Goal: Feedback & Contribution: Contribute content

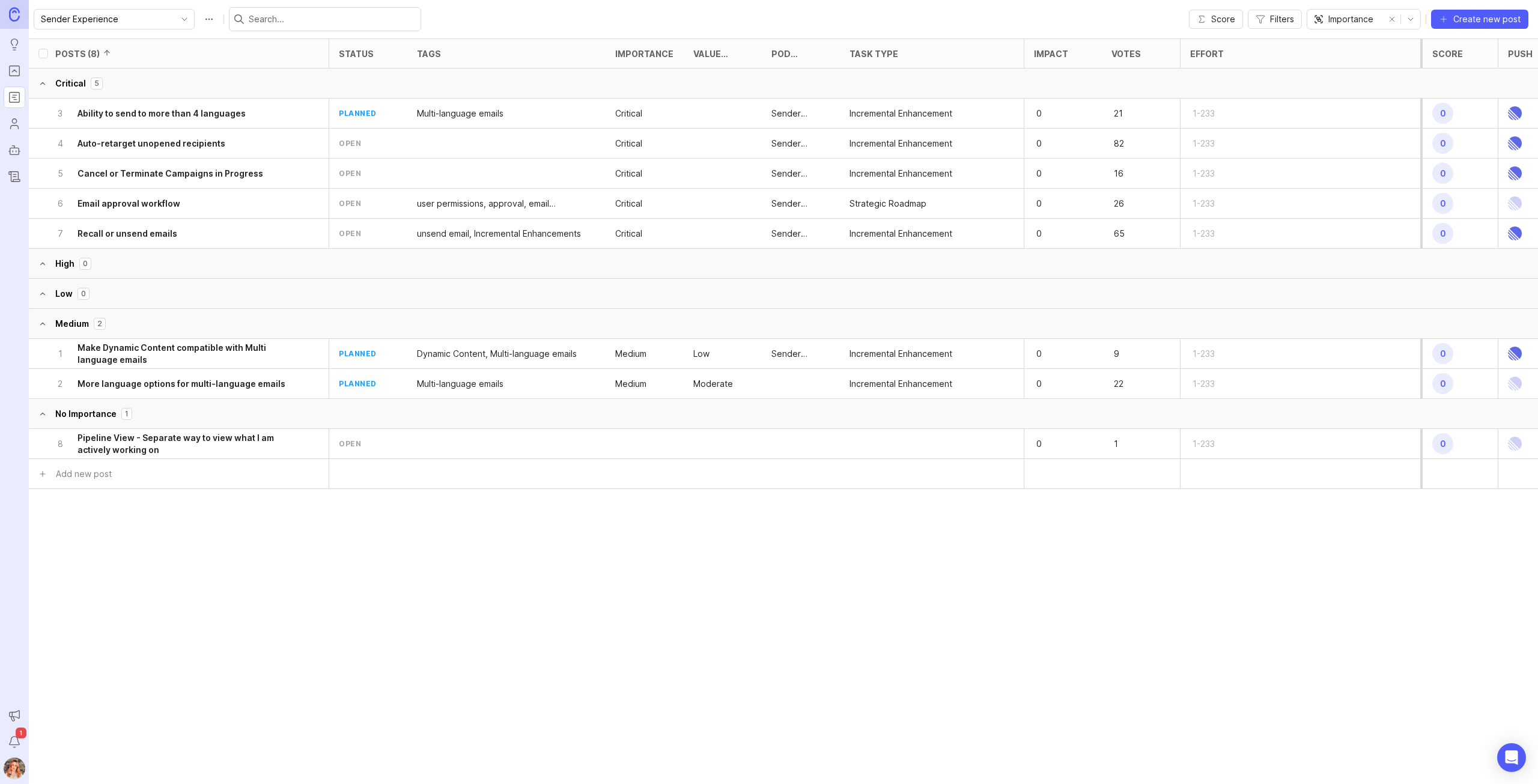
drag, startPoint x: 208, startPoint y: 175, endPoint x: 676, endPoint y: 175, distance: 468.0
click at [208, 175] on h6 "Cancel or Terminate Campaigns in Progress" at bounding box center [170, 173] width 186 height 12
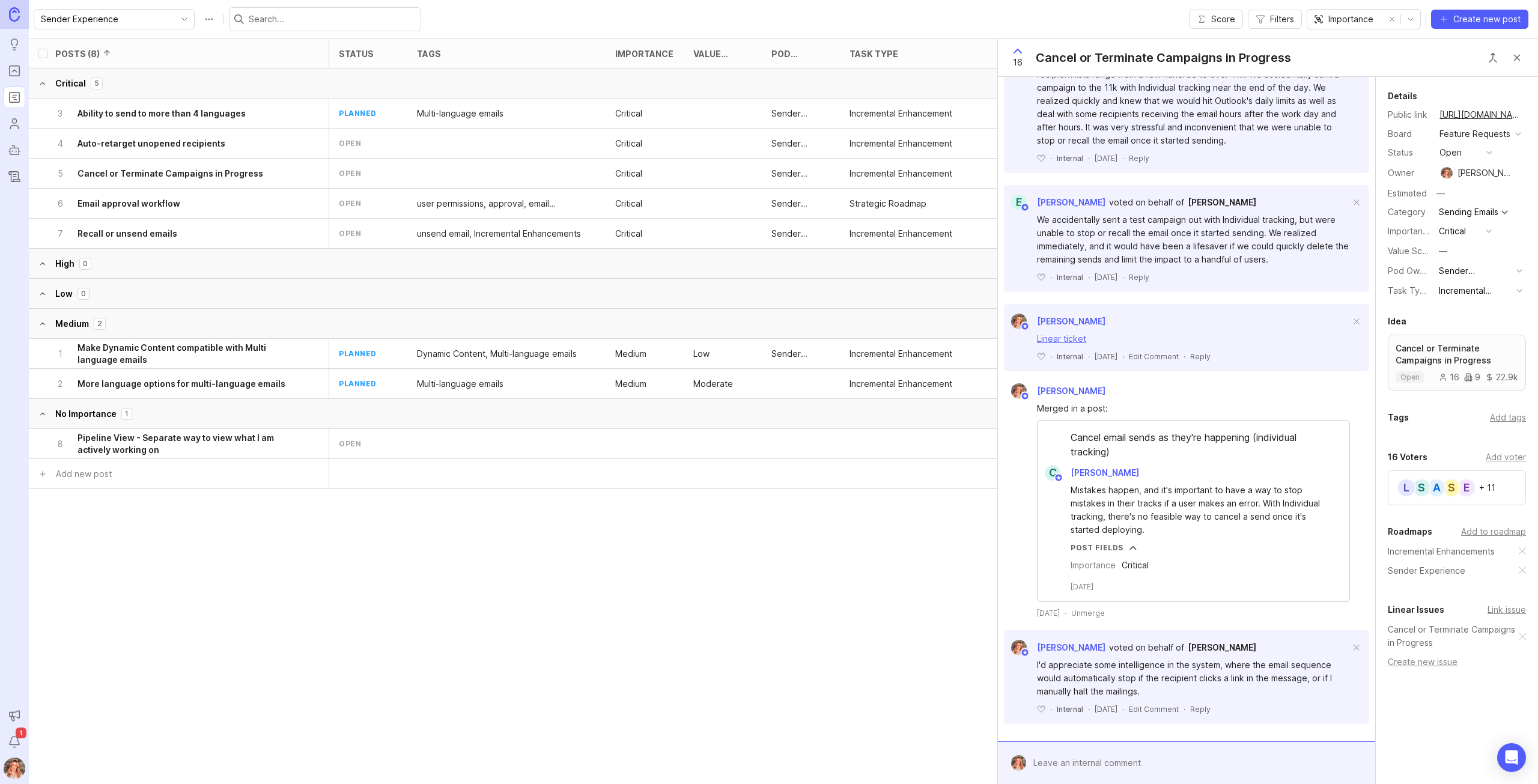
scroll to position [499, 0]
click at [1081, 764] on div at bounding box center [1195, 762] width 338 height 23
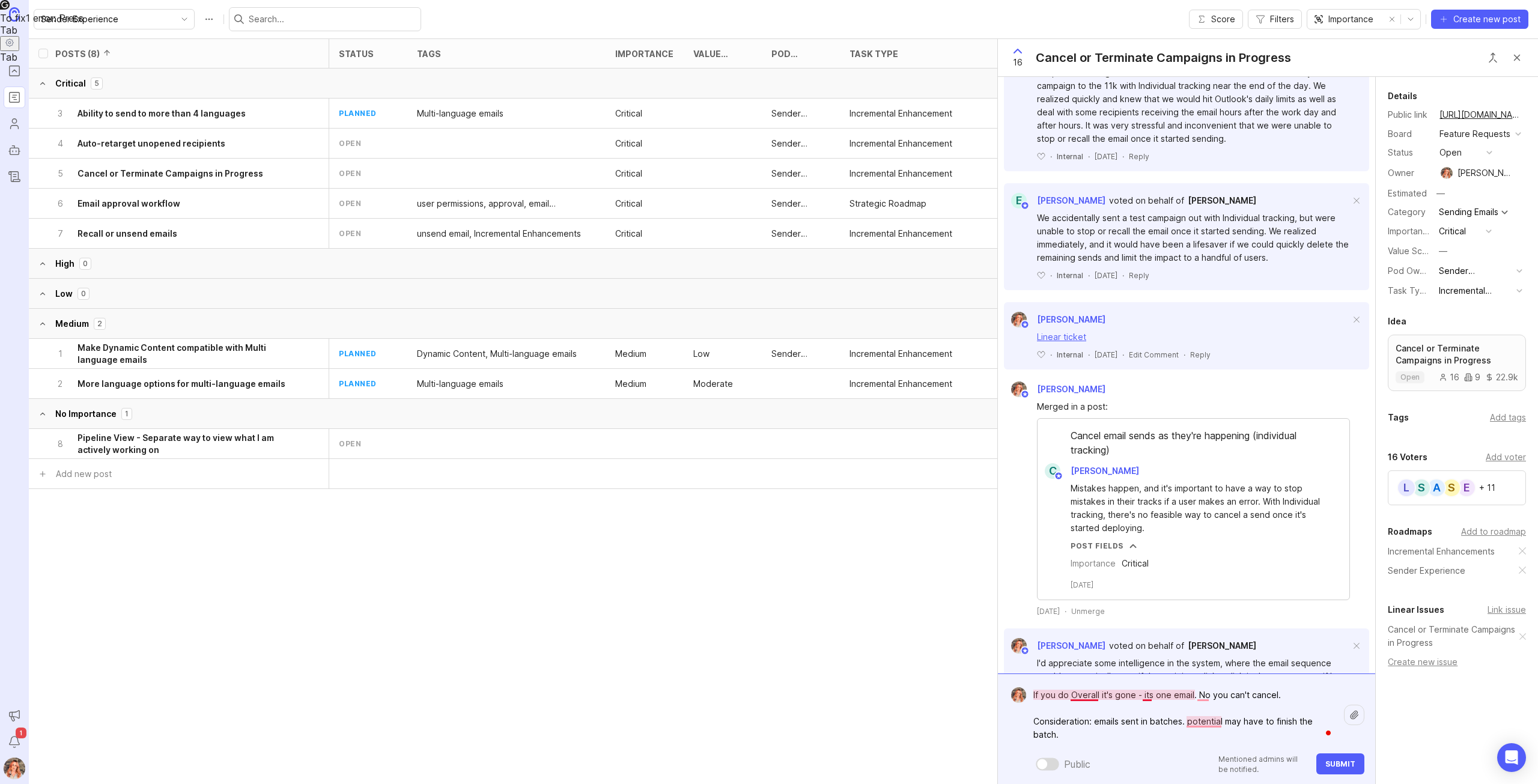
click at [1148, 692] on textarea "If you do Overall it's gone - its one email. No you can't cancel. Consideration…" at bounding box center [1184, 715] width 318 height 63
click at [1157, 731] on textarea "If you do Overall it's gone - it's one email. No you can't cancel. Consideratio…" at bounding box center [1184, 715] width 318 height 63
type textarea "If you do Overall it's gone - it's one email. No you can't cancel. Consideratio…"
click at [1352, 757] on button "Submit" at bounding box center [1340, 764] width 48 height 21
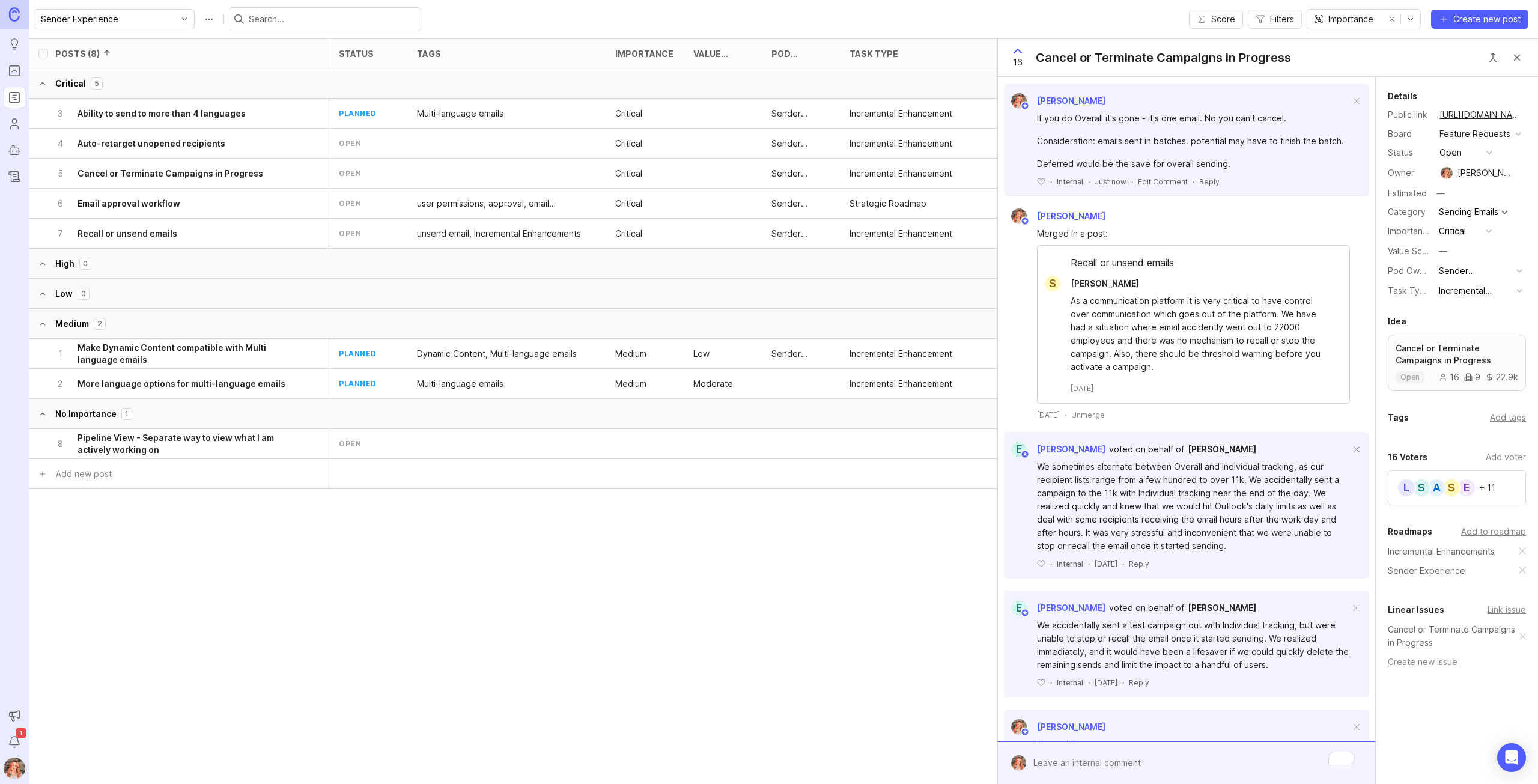
scroll to position [0, 0]
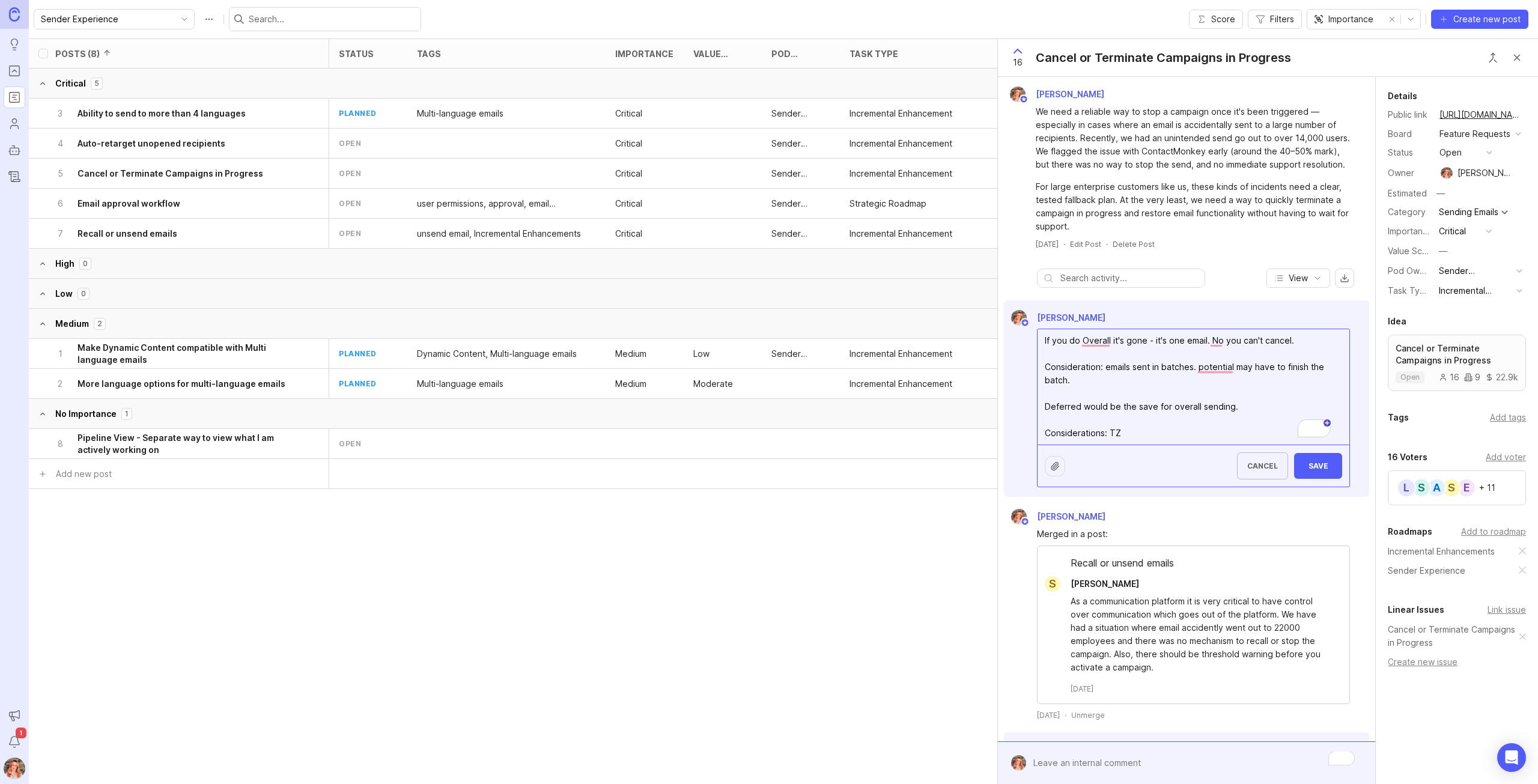
type textarea "If you do Overall it's gone - it's one email. No you can't cancel. Consideratio…"
click at [1320, 466] on span "Save" at bounding box center [1317, 466] width 29 height 9
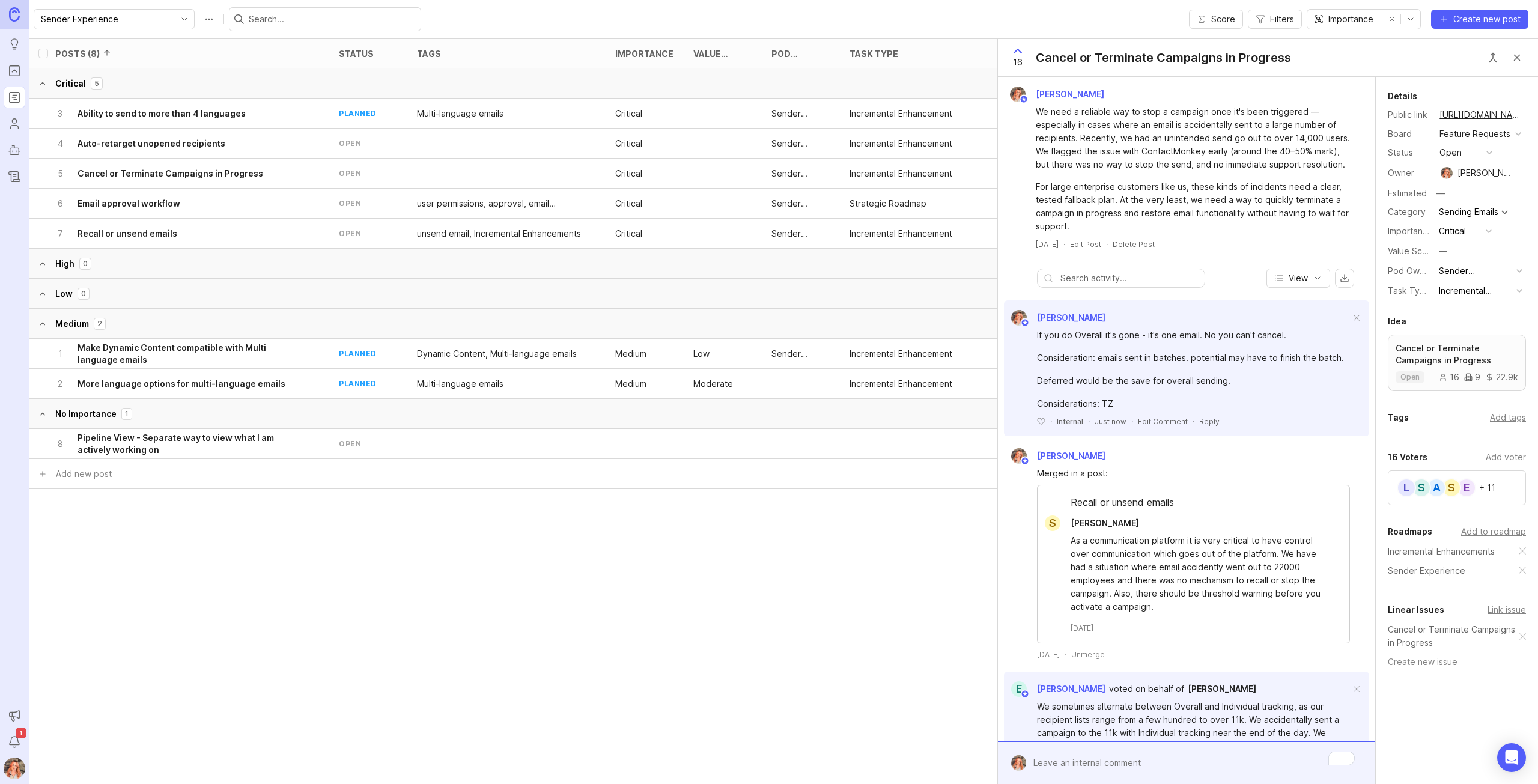
click at [1521, 53] on button "Close button" at bounding box center [1516, 58] width 24 height 24
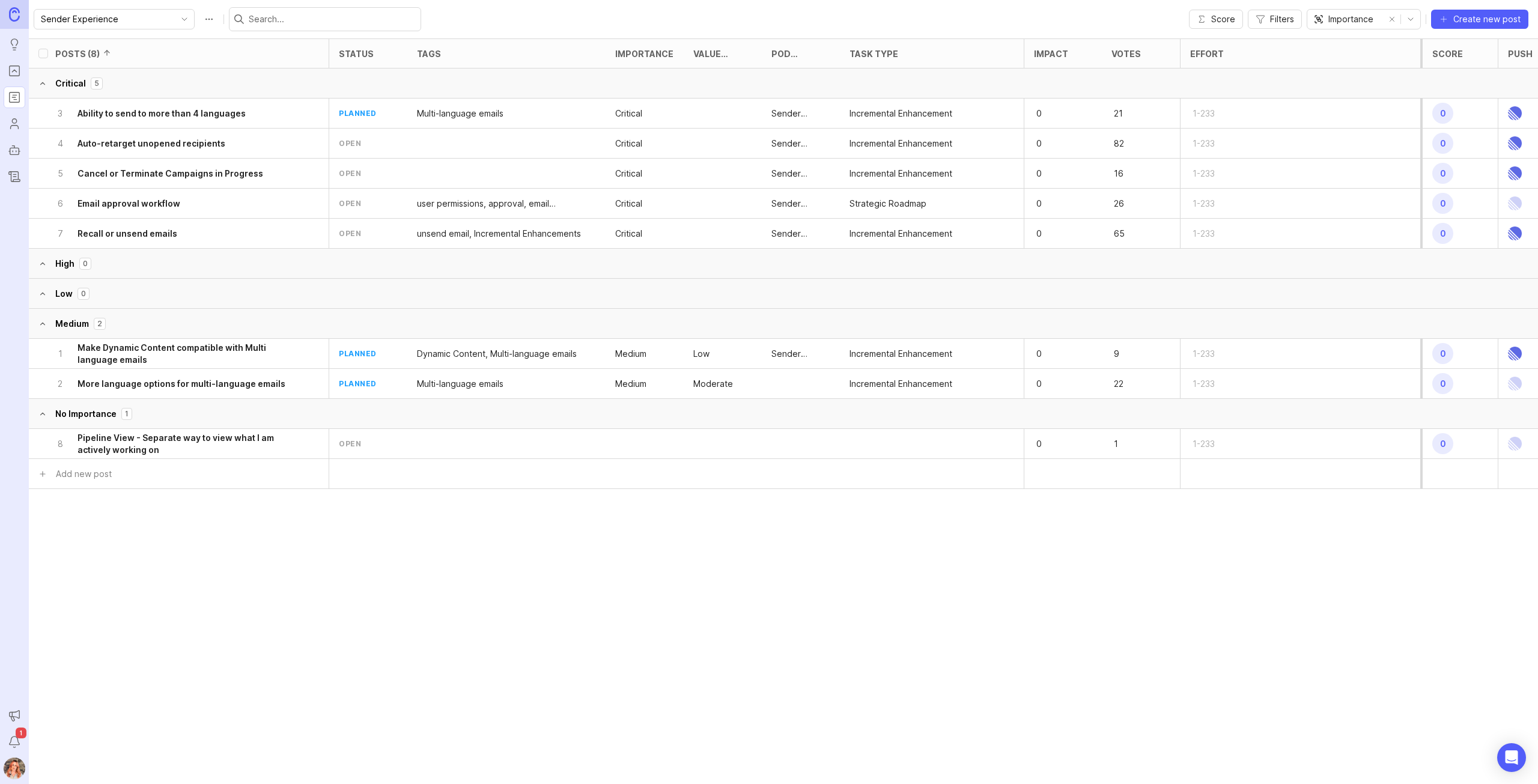
click at [16, 20] on img at bounding box center [14, 14] width 11 height 14
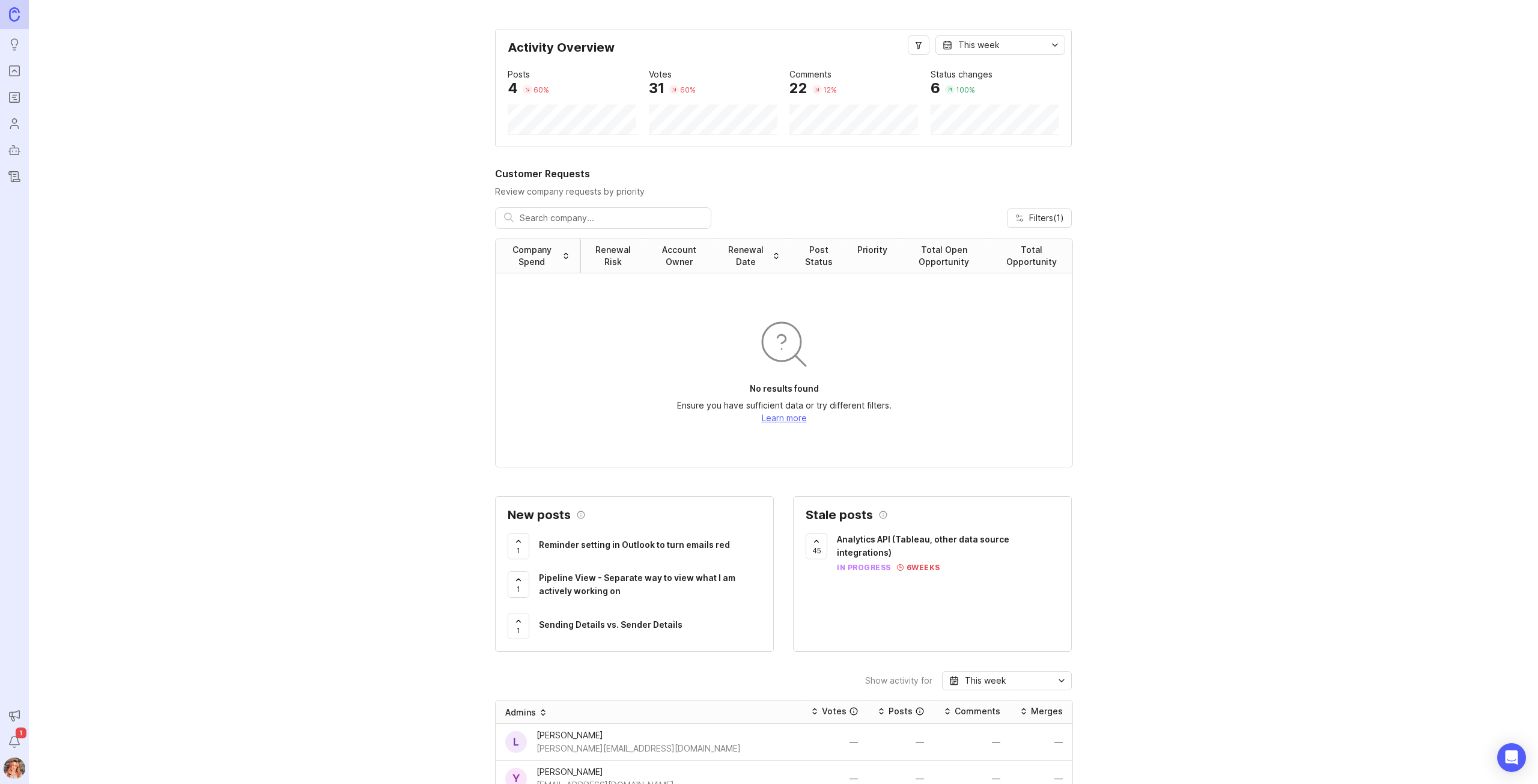
click at [11, 70] on icon "Portal" at bounding box center [14, 71] width 13 height 14
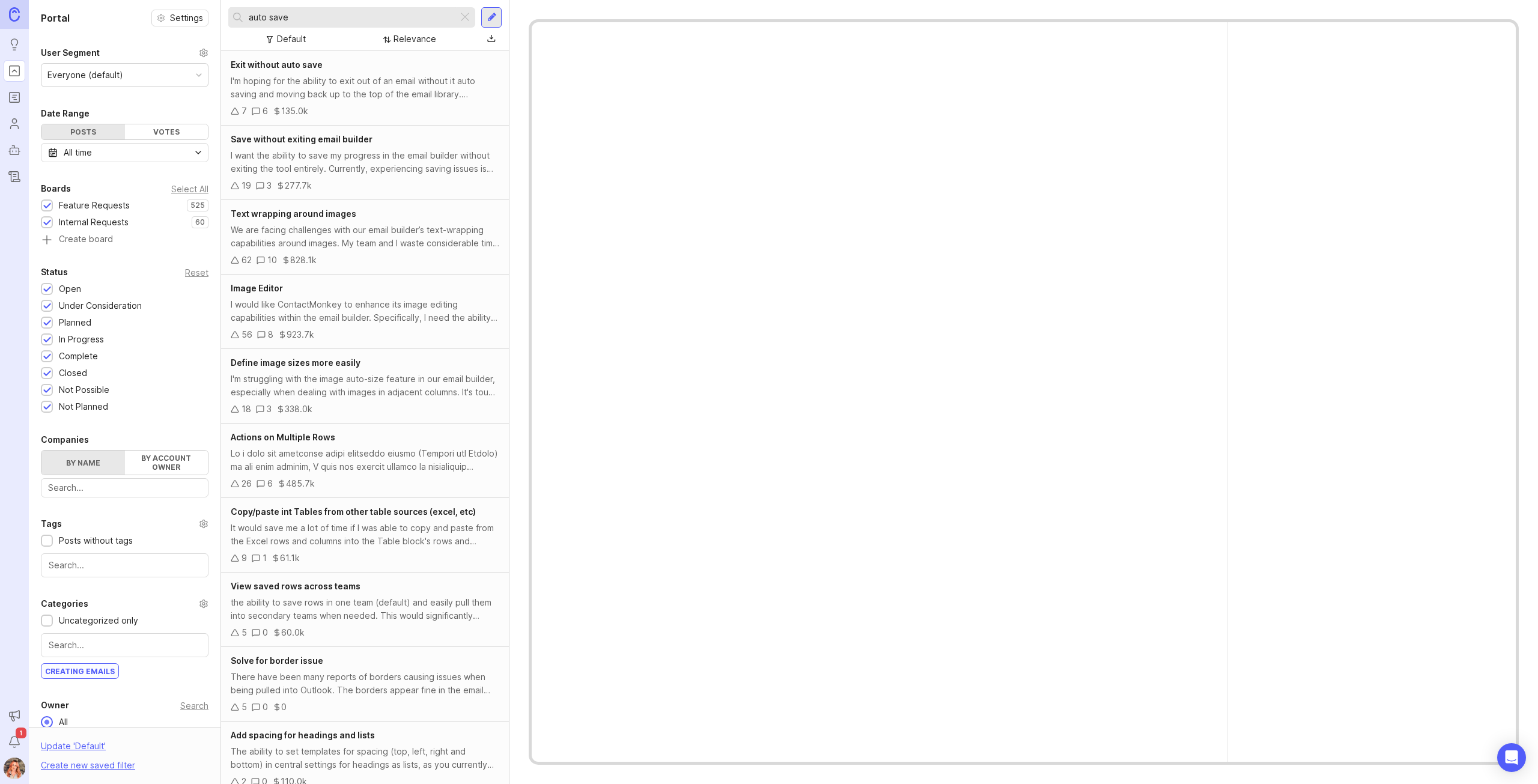
click at [290, 17] on input "auto save" at bounding box center [351, 17] width 204 height 13
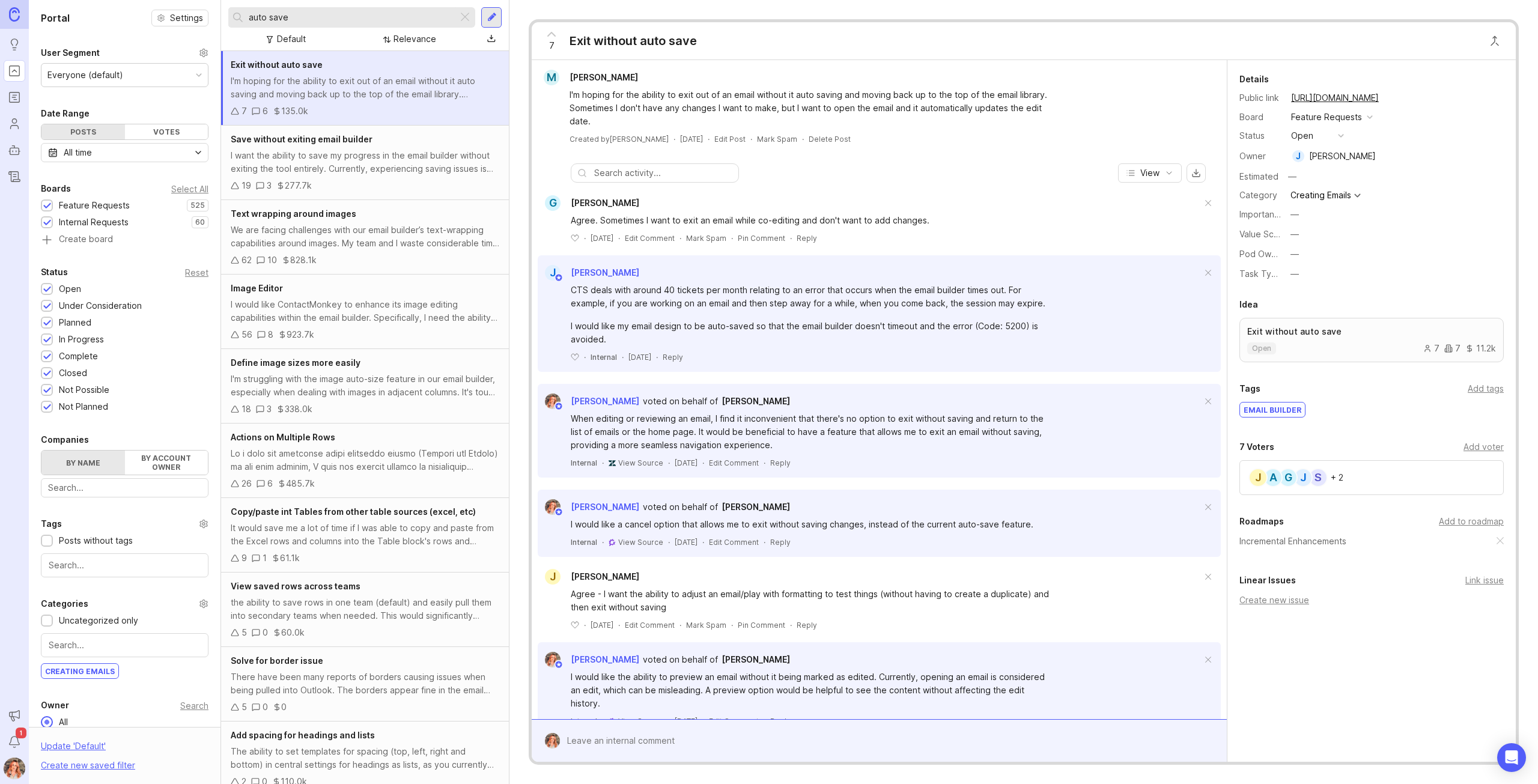
drag, startPoint x: 171, startPoint y: -10, endPoint x: 165, endPoint y: -10, distance: 6.0
click at [165, 0] on html "Ideas Portal Roadmaps Users Autopilot Changelog Announcements Notifications 1 P…" at bounding box center [769, 392] width 1538 height 784
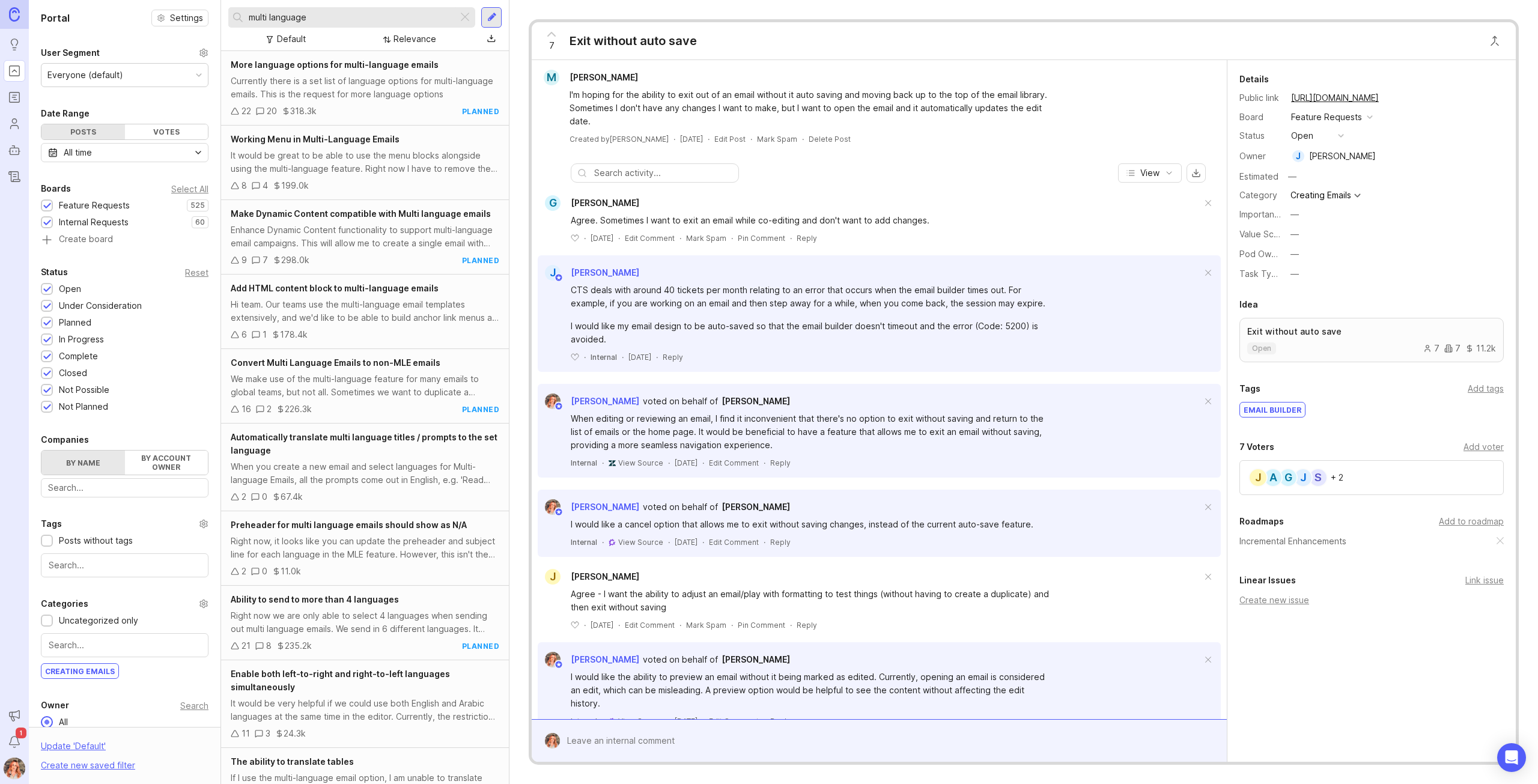
type input "multi language"
click at [355, 386] on div "We make use of the multi-language feature for many emails to global teams, but …" at bounding box center [365, 385] width 269 height 27
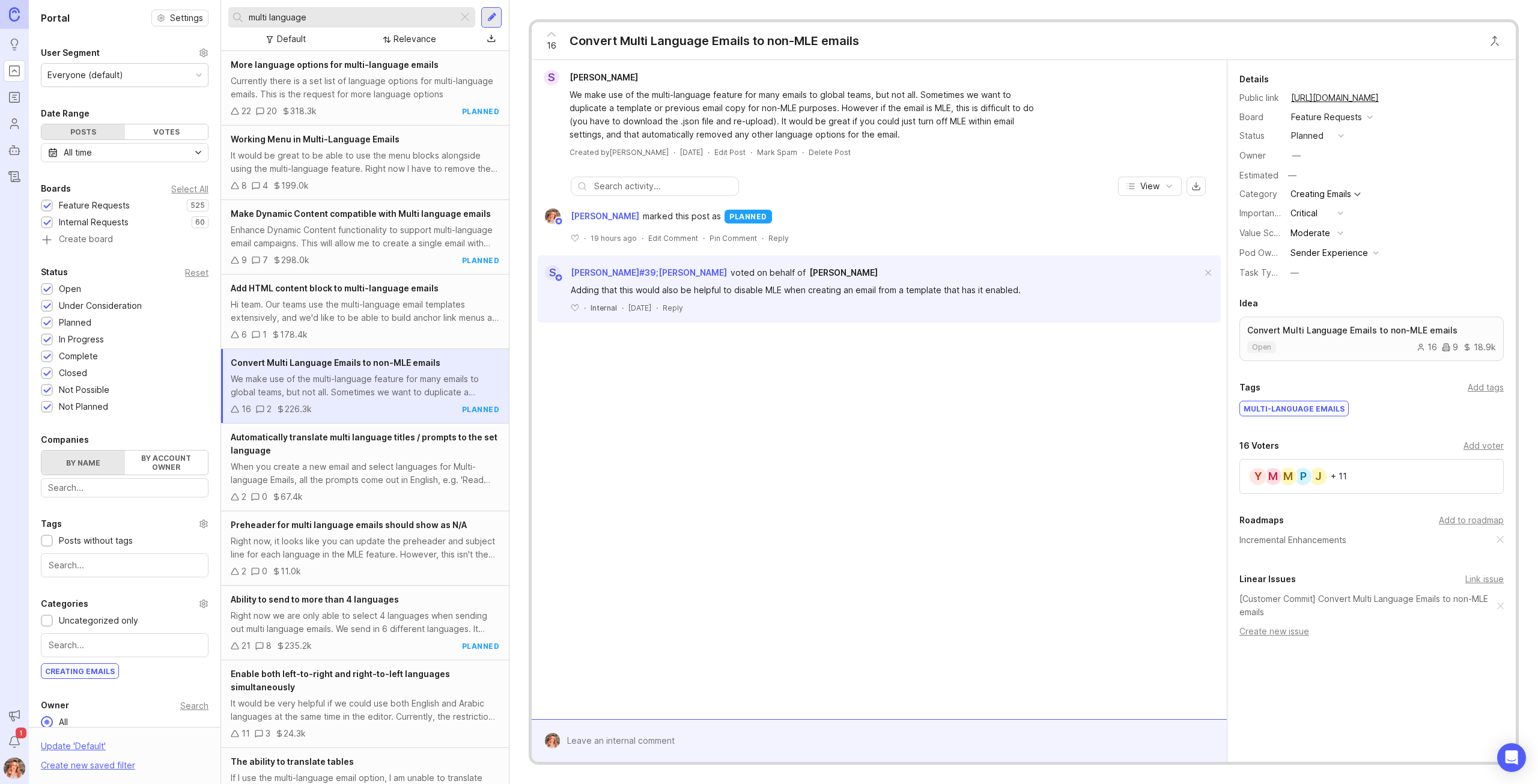
click at [647, 744] on div at bounding box center [888, 740] width 656 height 23
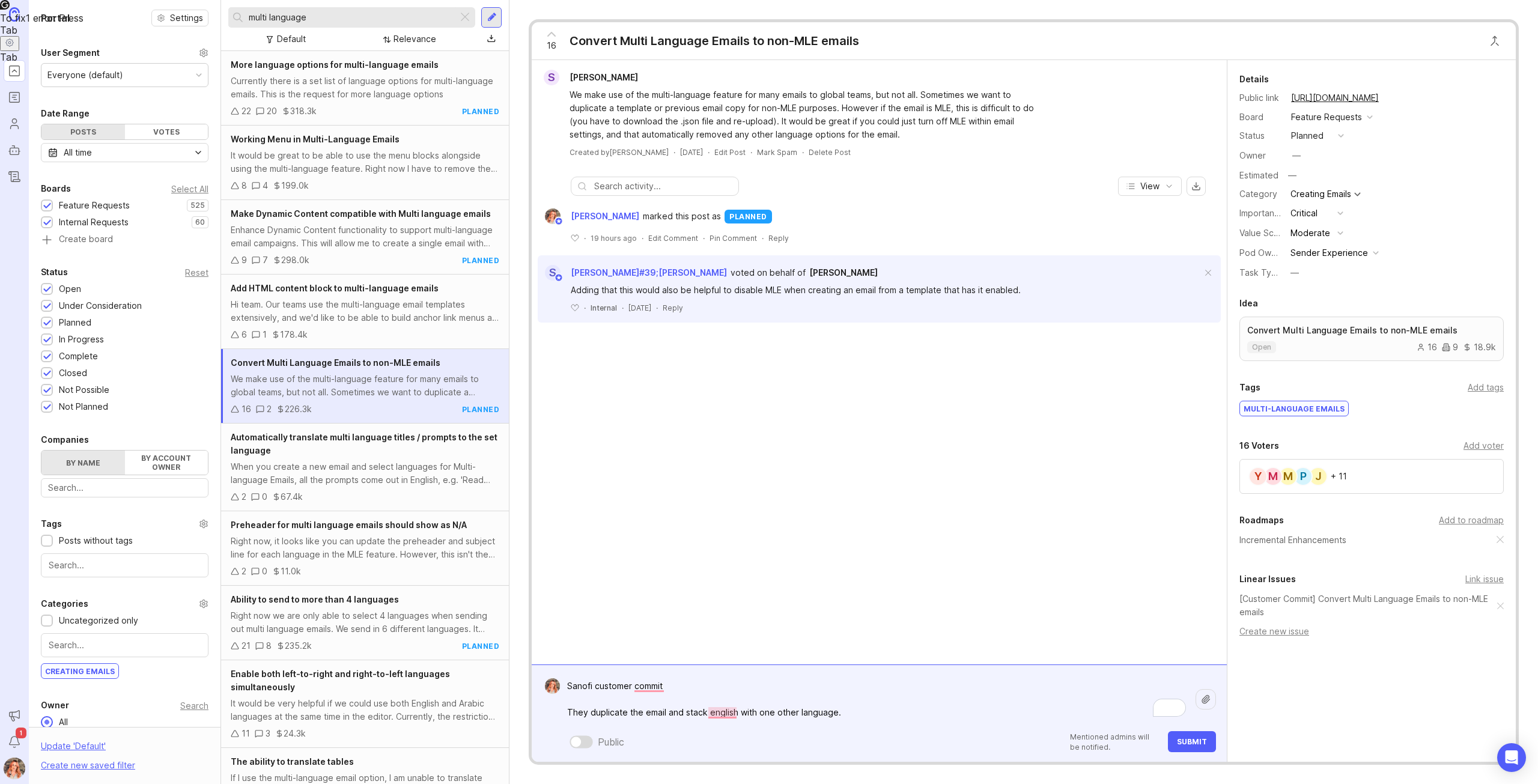
type textarea "Sanofi customer commit They duplicate the email and stack english with one othe…"
click at [1492, 521] on div "Add to roadmap" at bounding box center [1471, 520] width 65 height 13
type input "sender"
click at [1190, 735] on button "Submit" at bounding box center [1192, 741] width 48 height 21
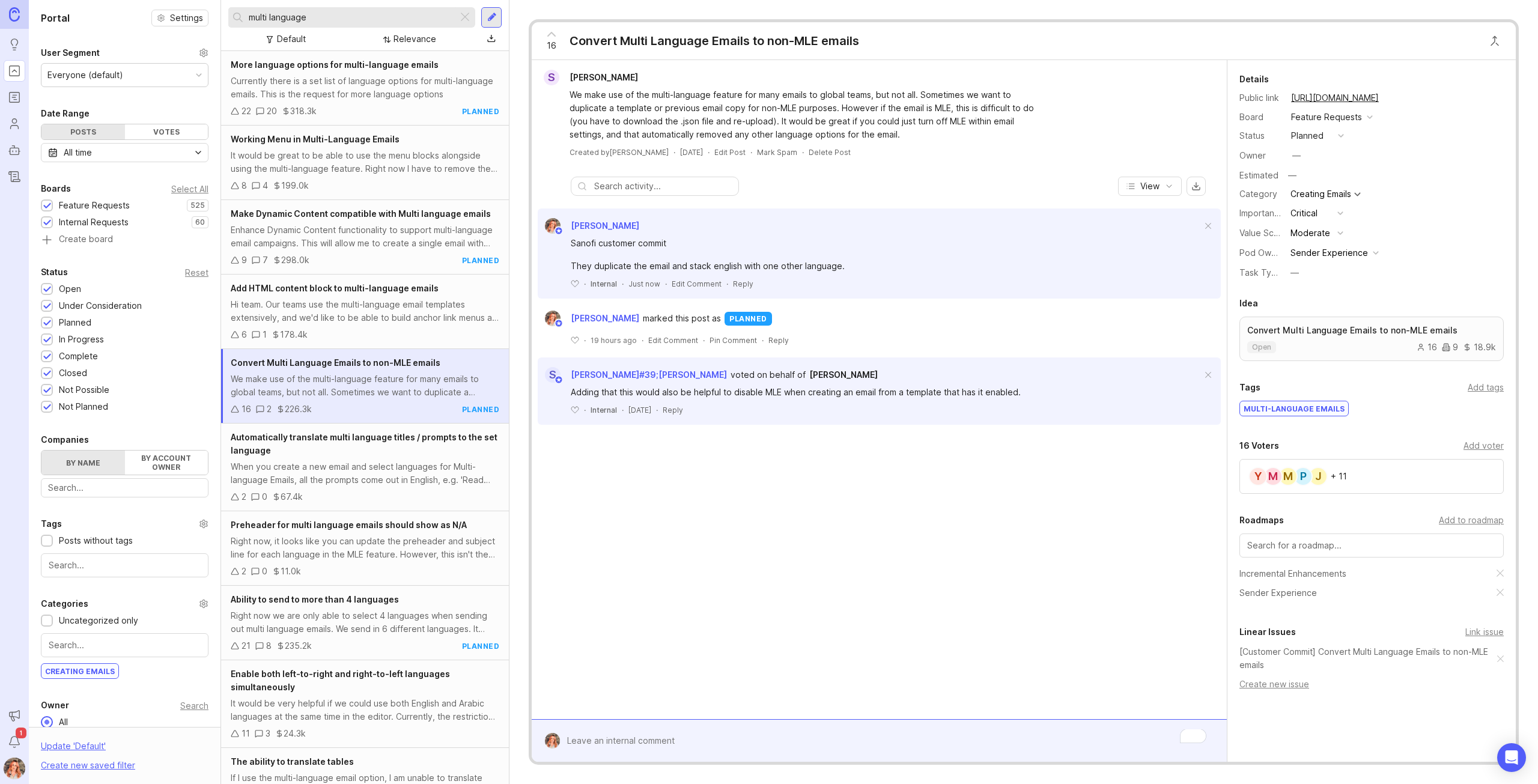
click at [326, 14] on input "multi language" at bounding box center [351, 17] width 204 height 13
drag, startPoint x: 325, startPoint y: 14, endPoint x: 151, endPoint y: -50, distance: 185.4
click at [151, 0] on html "Ideas Portal Roadmaps Users Autopilot Changelog Announcements Notifications 1 P…" at bounding box center [769, 392] width 1538 height 784
type input "change primary language"
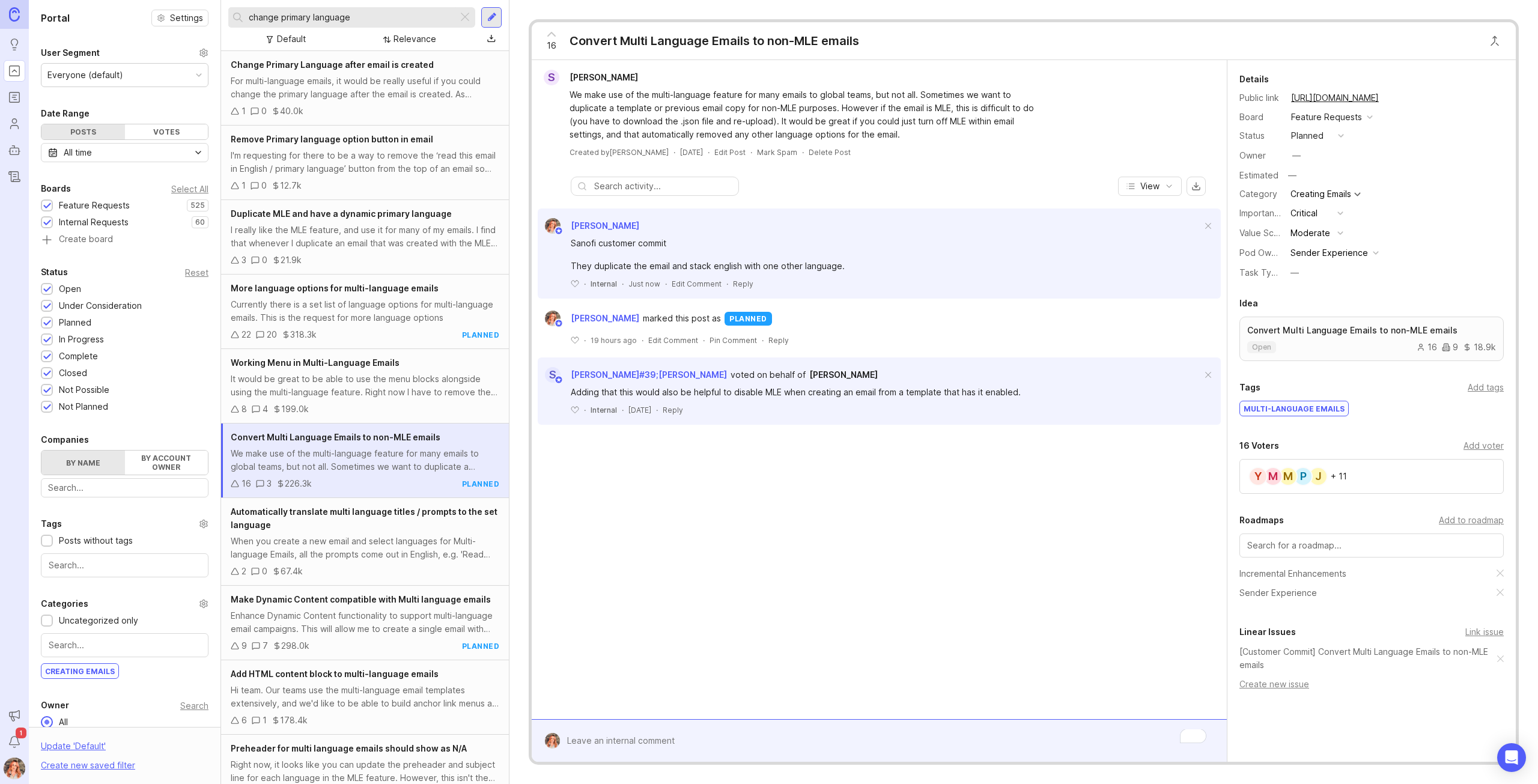
drag, startPoint x: 347, startPoint y: 73, endPoint x: 1357, endPoint y: 113, distance: 1010.8
click at [349, 72] on div "Change Primary Language after email is created For multi-language emails, it wo…" at bounding box center [365, 88] width 288 height 74
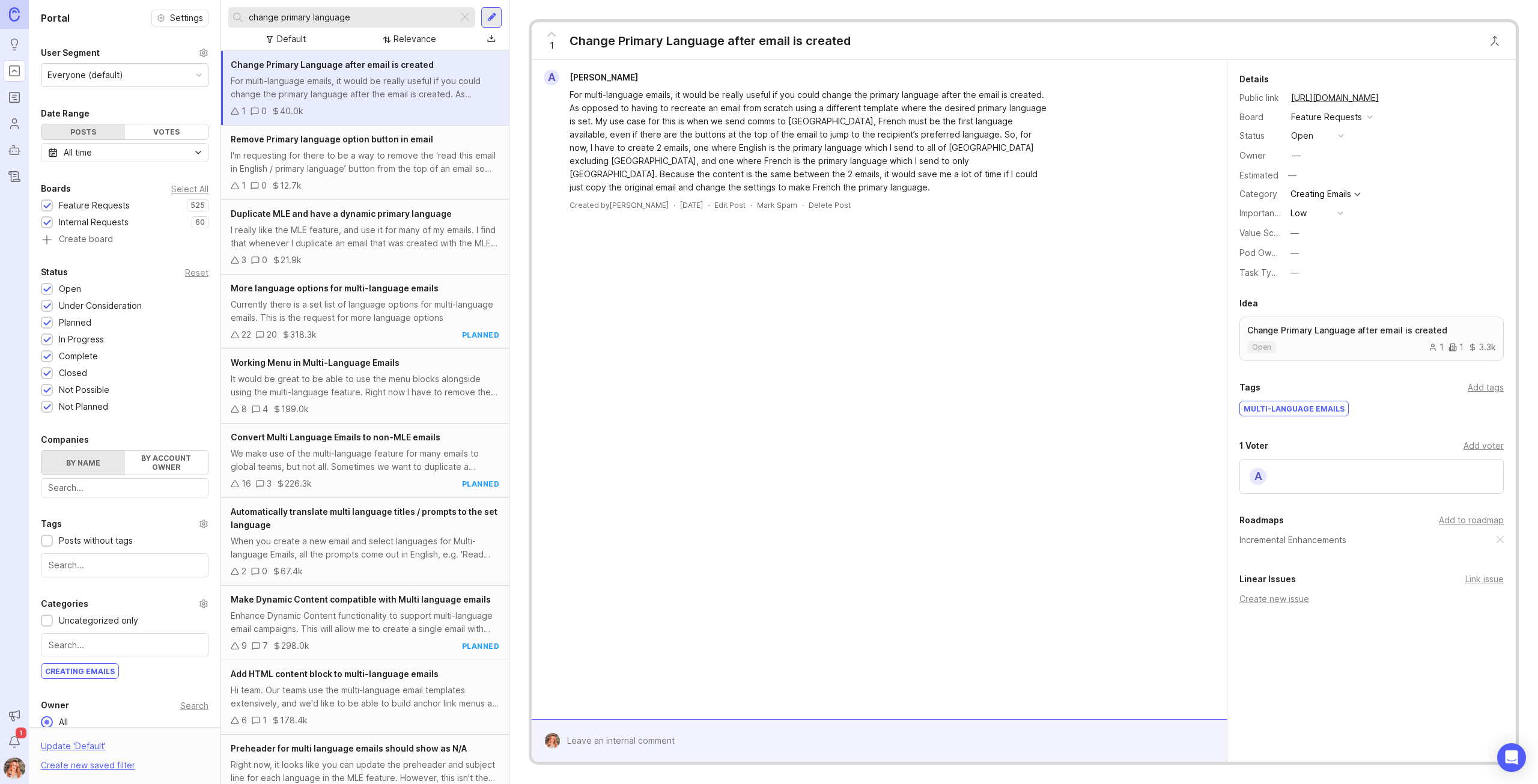
click at [1475, 520] on div "Add to roadmap" at bounding box center [1471, 520] width 65 height 13
drag, startPoint x: 1285, startPoint y: 635, endPoint x: 1293, endPoint y: 632, distance: 8.5
click at [715, 747] on div at bounding box center [888, 740] width 656 height 23
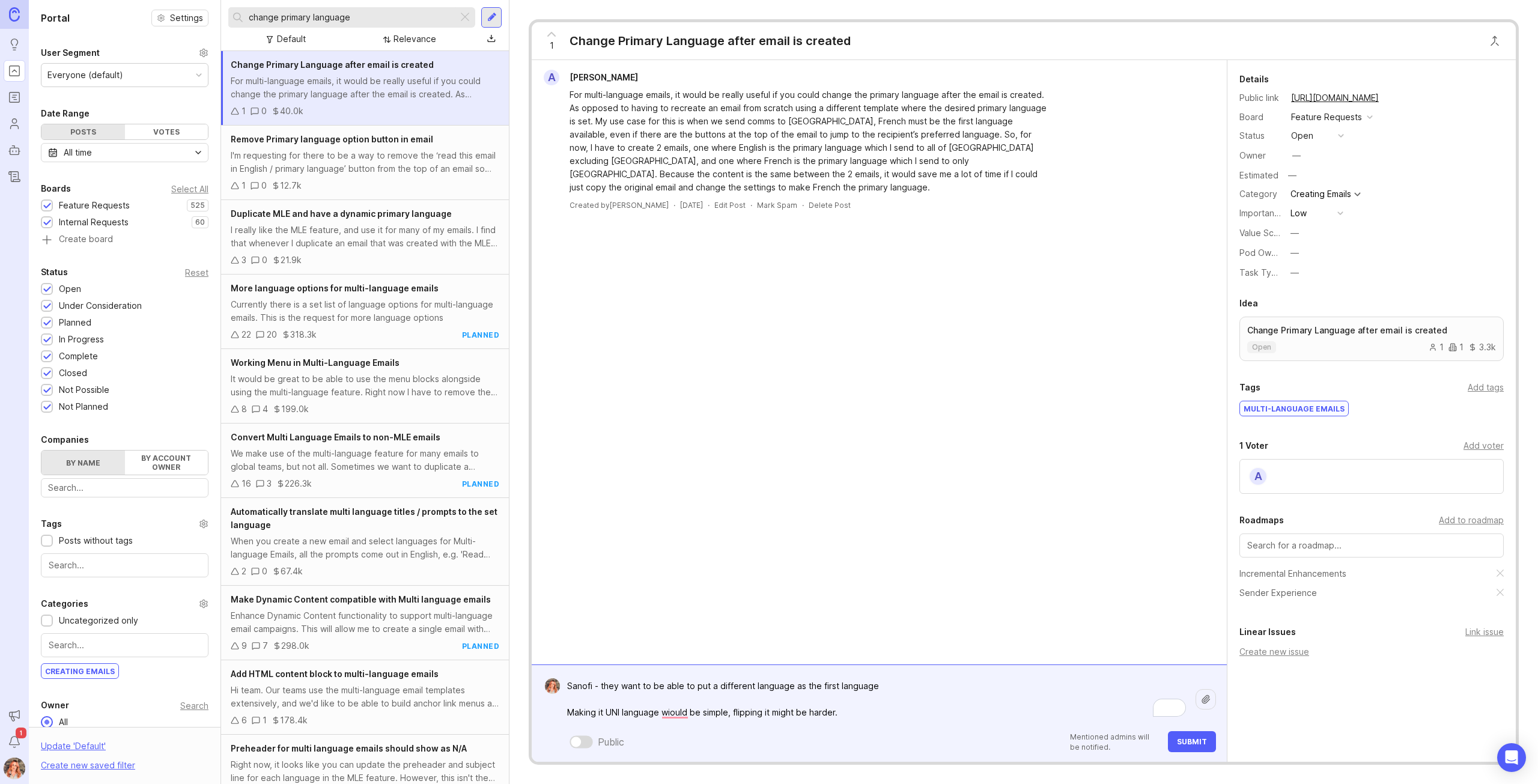
click at [935, 694] on textarea "Sanofi - they want to be able to put a different language as the first language…" at bounding box center [878, 699] width 636 height 50
type textarea "Sanofi - they want to be able to put a different language as the first language…"
click at [1194, 742] on span "Submit" at bounding box center [1192, 741] width 30 height 9
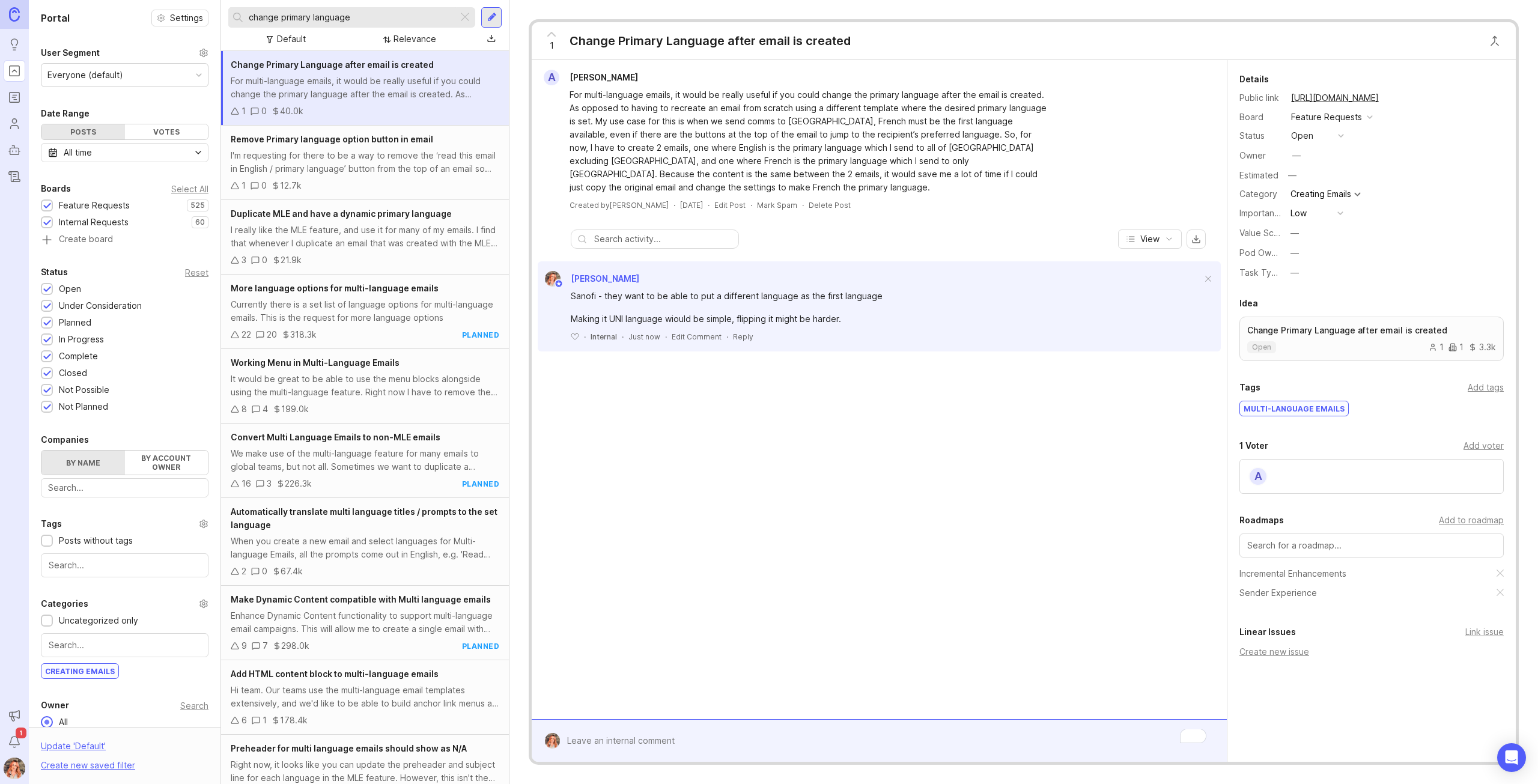
click at [1299, 217] on div "Low" at bounding box center [1298, 213] width 16 height 13
click at [1304, 328] on li "Critical" at bounding box center [1316, 323] width 60 height 22
click at [1482, 393] on div "Add tags" at bounding box center [1485, 387] width 36 height 13
type input "customer commit"
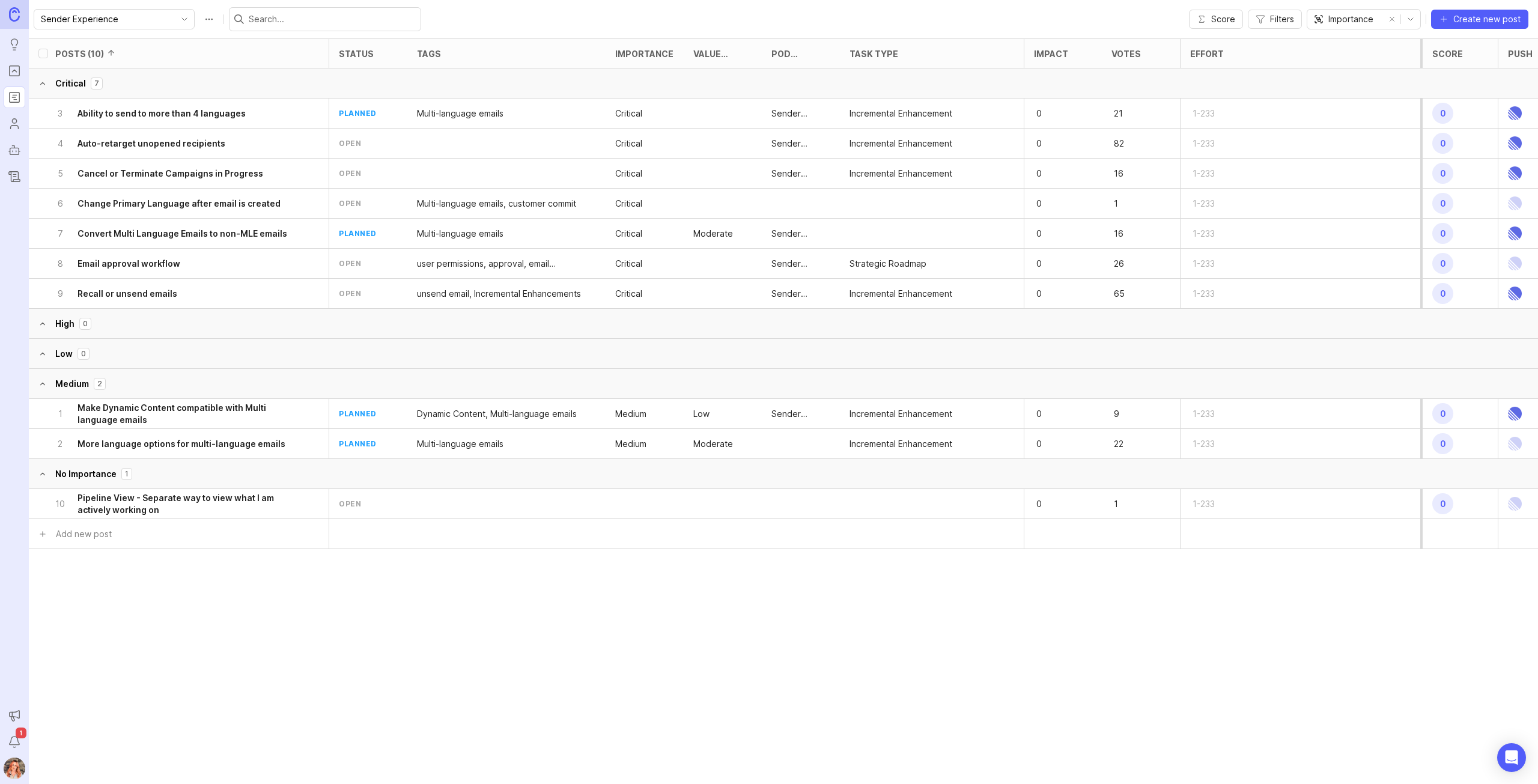
drag, startPoint x: 201, startPoint y: 207, endPoint x: 750, endPoint y: 190, distance: 549.3
click at [201, 207] on h6 "Change Primary Language after email is created" at bounding box center [179, 203] width 203 height 12
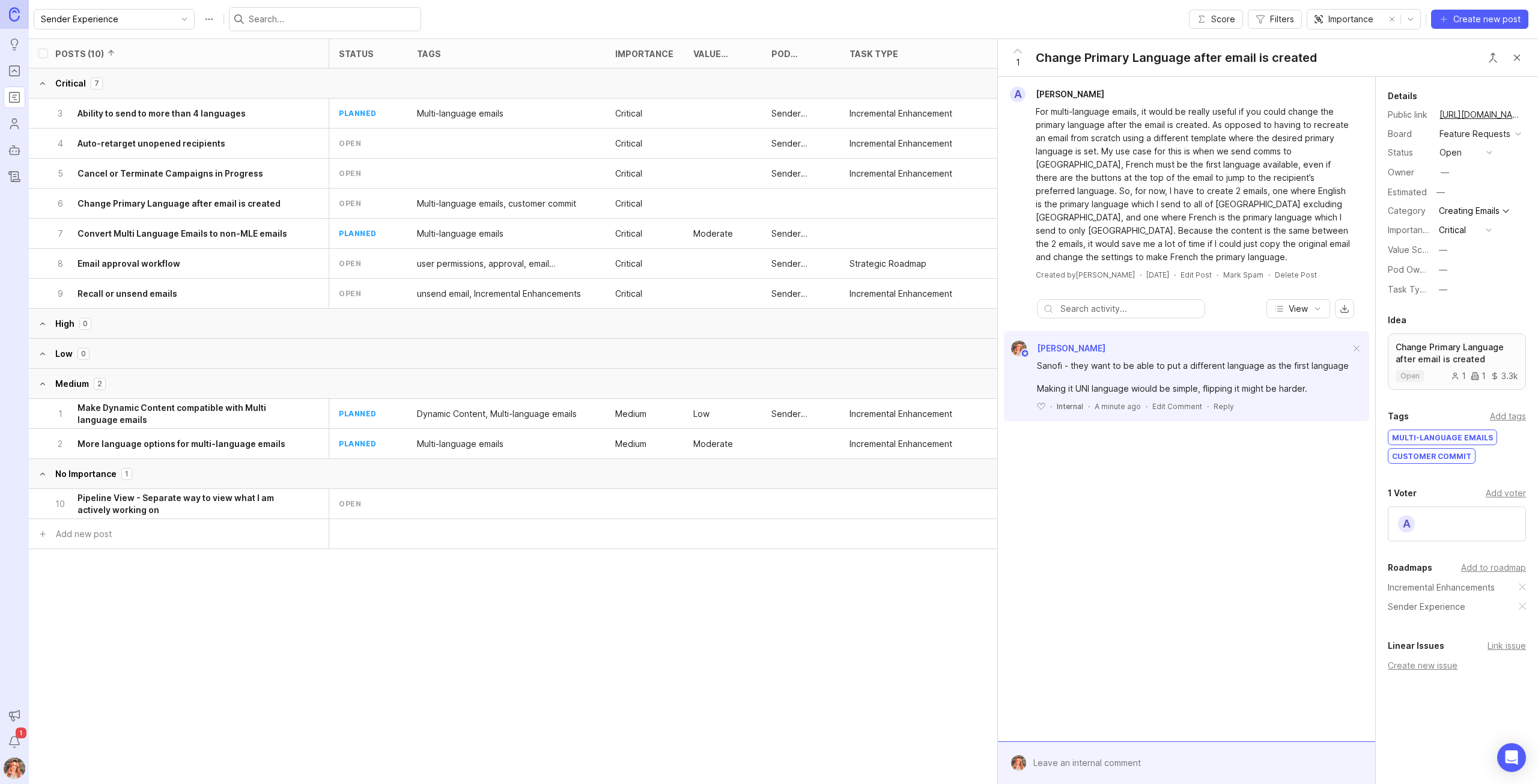
click at [1088, 762] on div at bounding box center [1195, 762] width 338 height 23
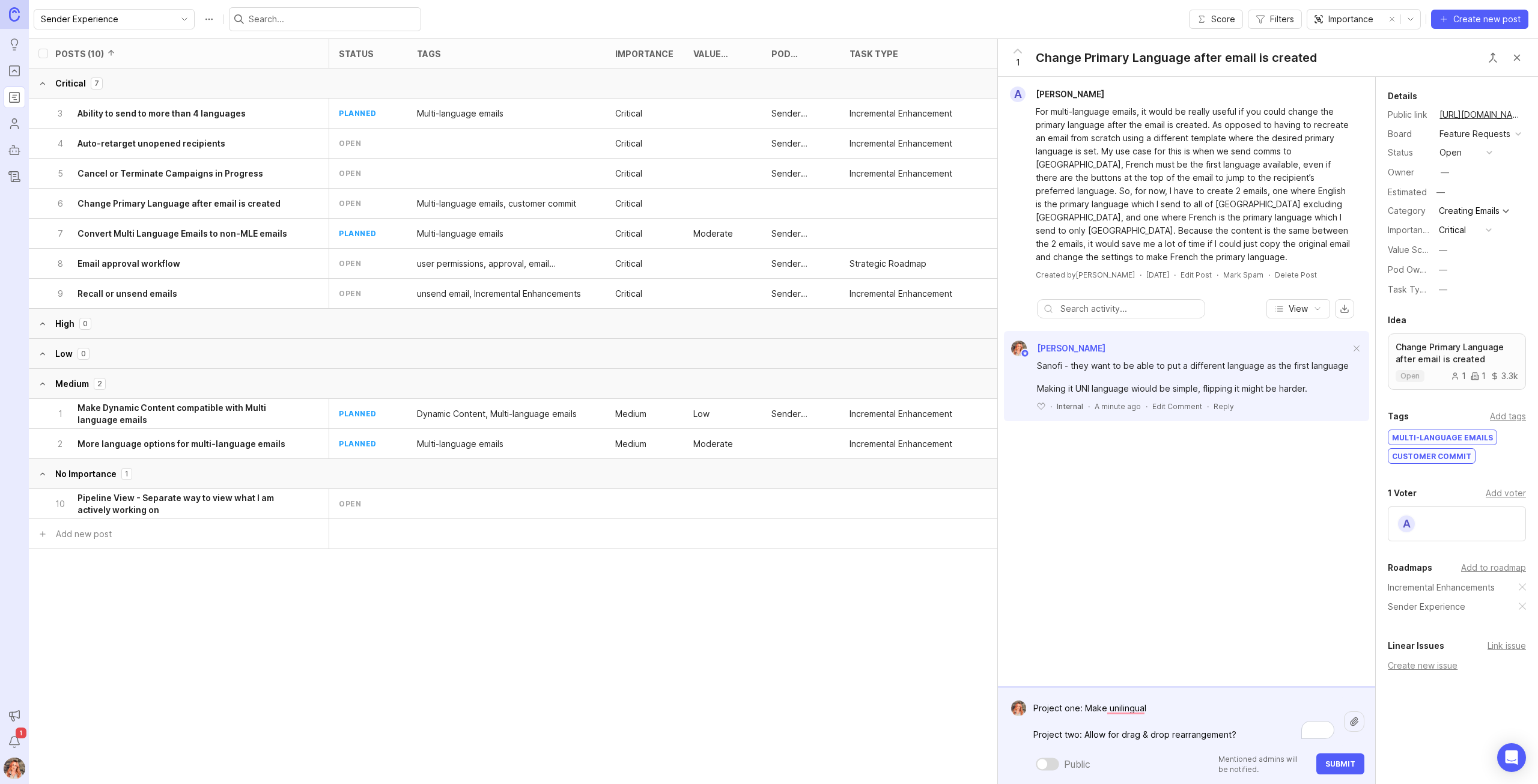
type textarea "Project one: Make unilingual Project two: Allow for drag & drop rearrangement?"
drag, startPoint x: 1345, startPoint y: 766, endPoint x: 1314, endPoint y: 506, distance: 261.8
click at [1345, 766] on span "Submit" at bounding box center [1340, 764] width 30 height 9
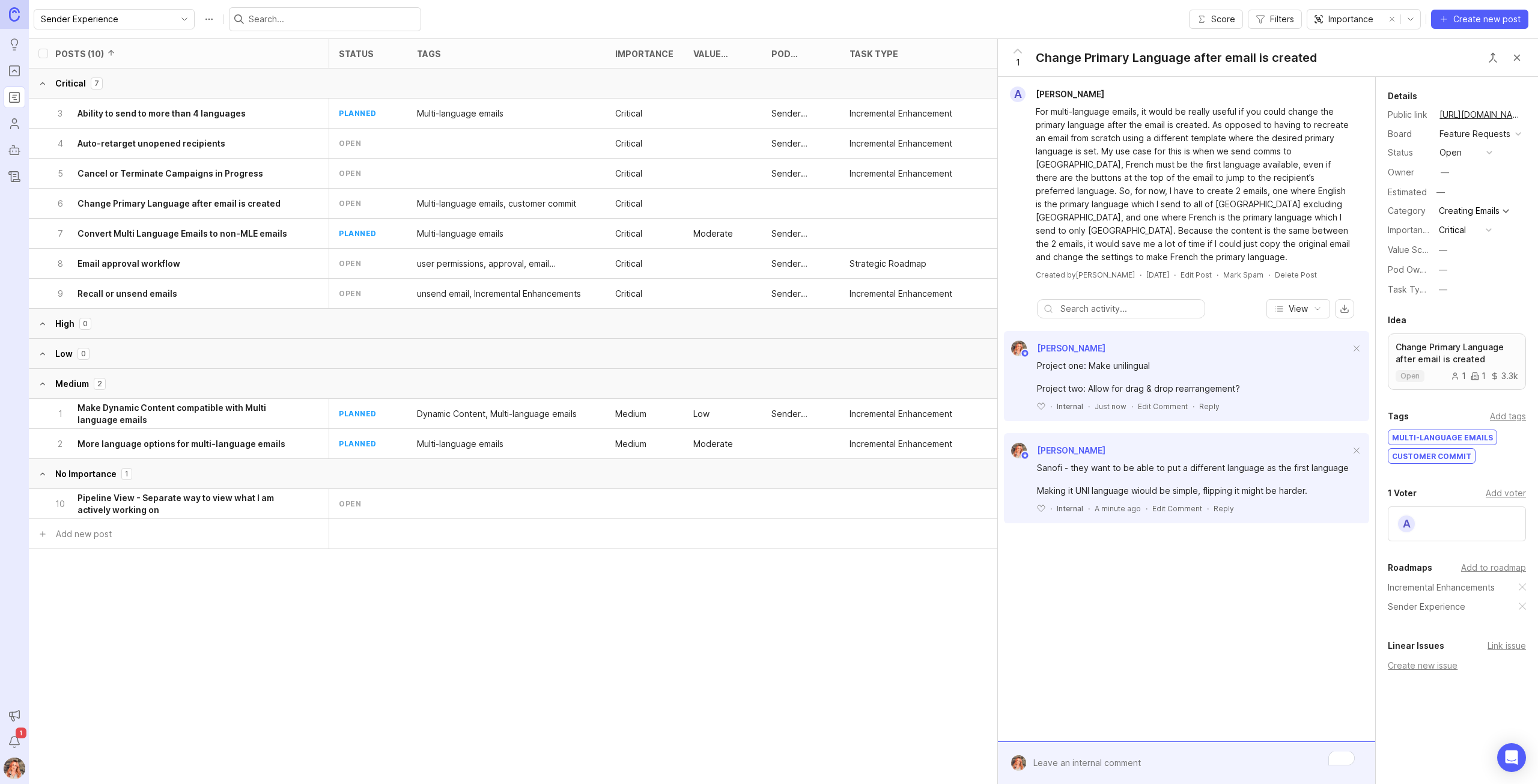
click at [1435, 149] on div "Status open" at bounding box center [1456, 152] width 138 height 15
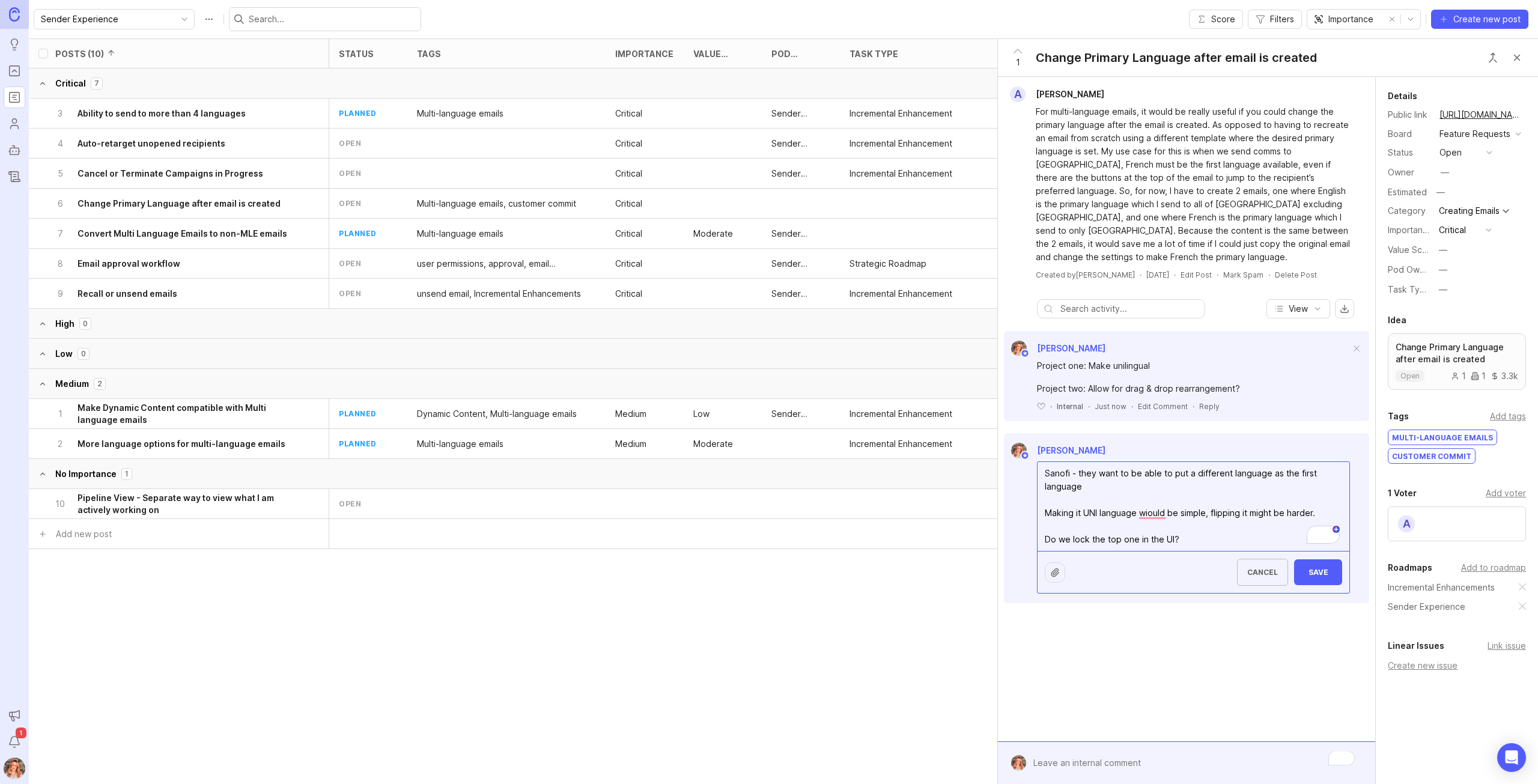
type textarea "Sanofi - they want to be able to put a different language as the first language…"
click at [1345, 564] on div "Cancel Save" at bounding box center [1193, 572] width 312 height 42
click at [1327, 567] on span "Save" at bounding box center [1317, 572] width 29 height 9
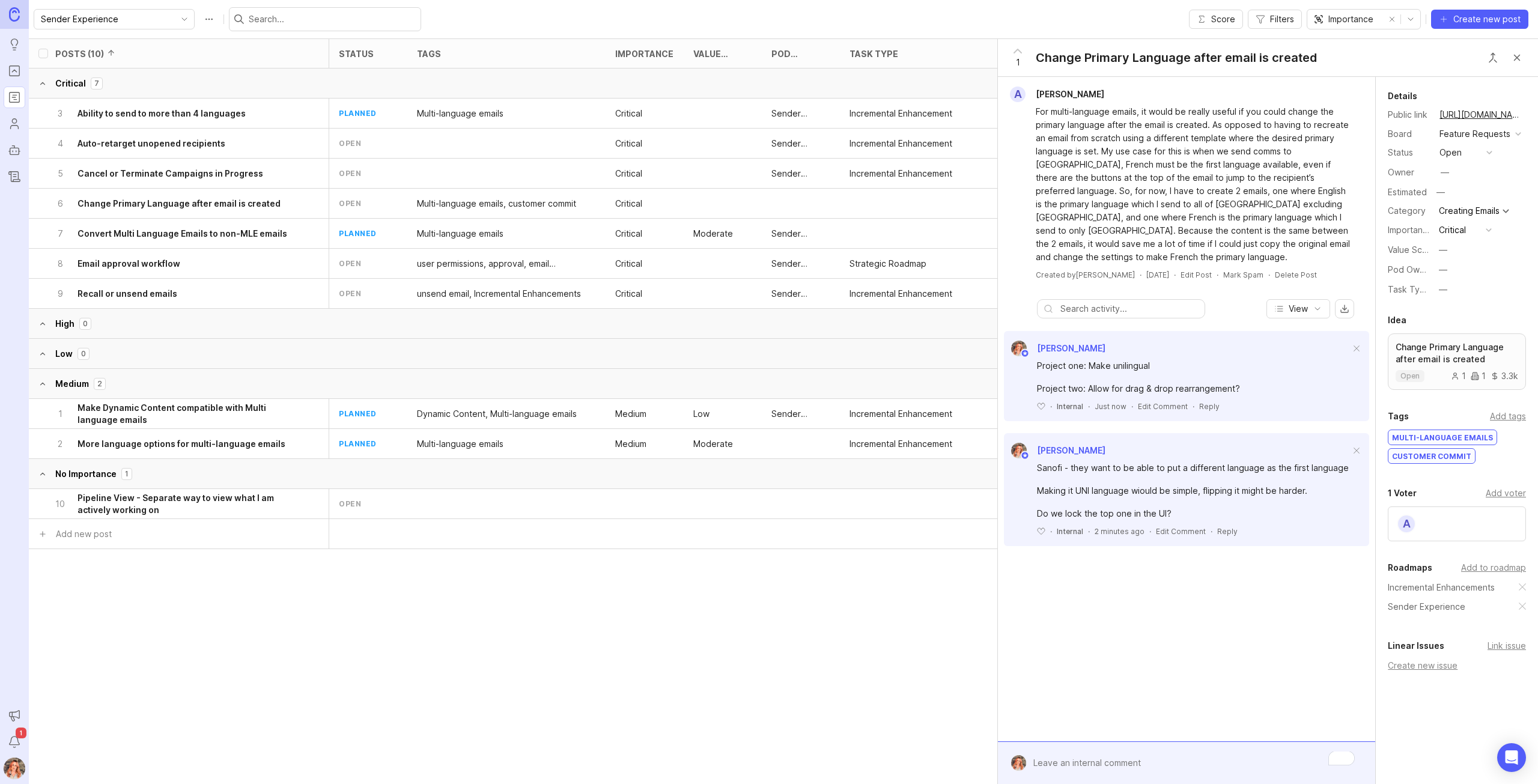
click at [1406, 529] on div "A" at bounding box center [1406, 523] width 19 height 19
click at [1443, 266] on div "—" at bounding box center [1443, 269] width 9 height 13
click at [1462, 315] on Experience "Sender Experience" at bounding box center [1465, 313] width 60 height 22
click at [1513, 58] on button "Close button" at bounding box center [1516, 58] width 24 height 24
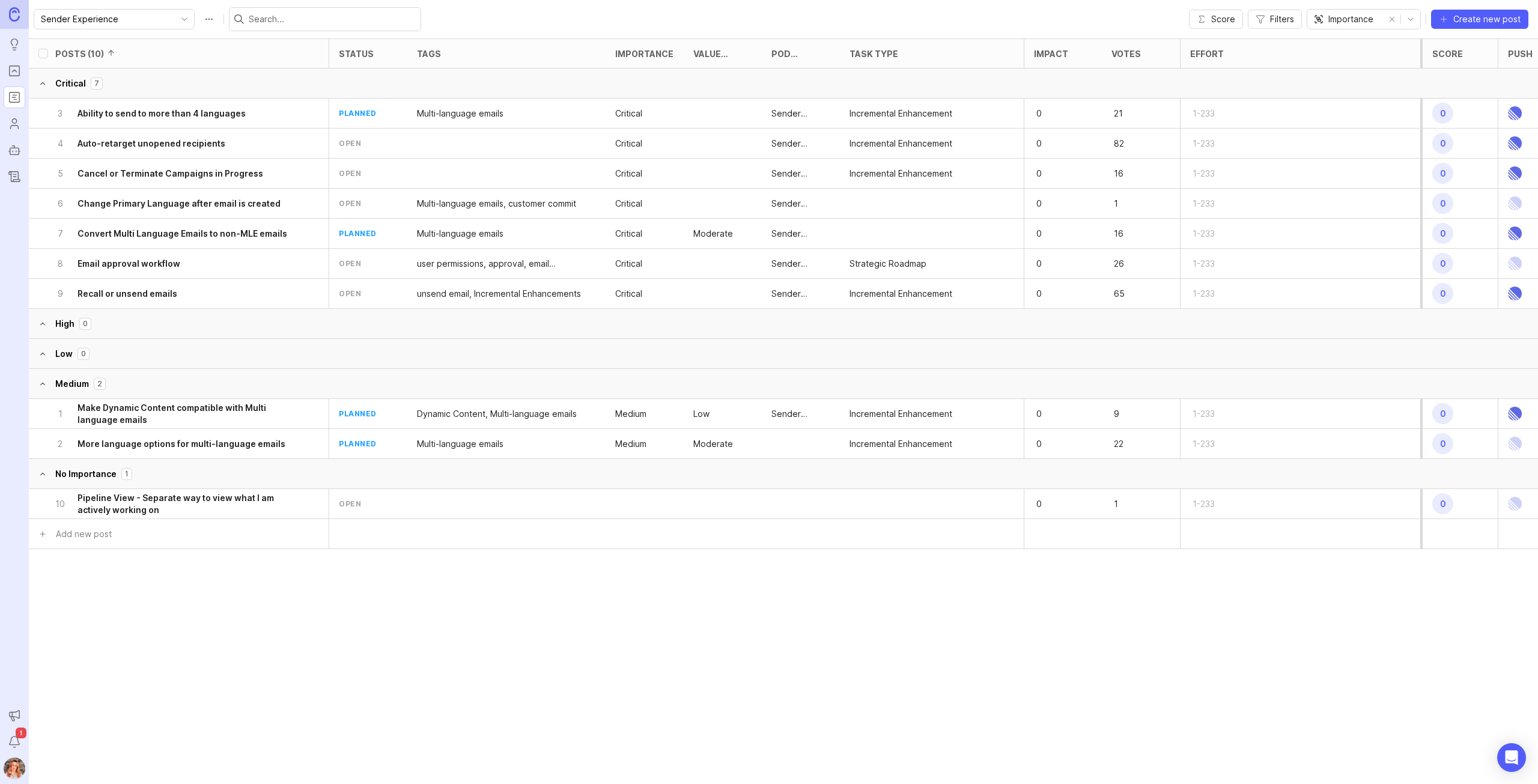
click at [637, 298] on p "Critical" at bounding box center [629, 294] width 27 height 12
click at [632, 294] on p "Critical" at bounding box center [629, 294] width 27 height 12
click at [197, 294] on div "9 Recall or unsend emails" at bounding box center [174, 294] width 240 height 30
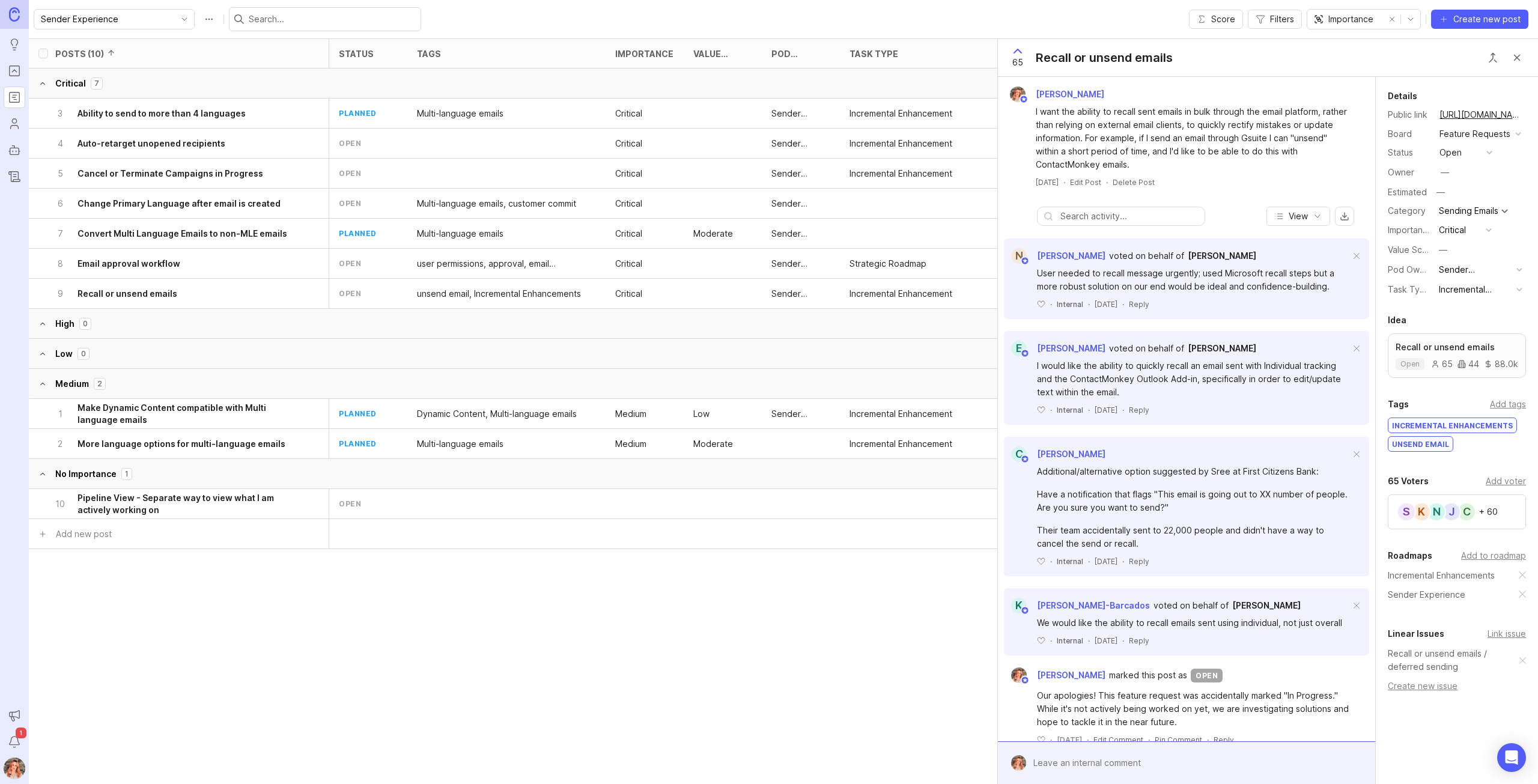
click at [1469, 238] on button "Critical" at bounding box center [1465, 230] width 60 height 15
click at [1457, 310] on "Medium" at bounding box center [1465, 309] width 60 height 22
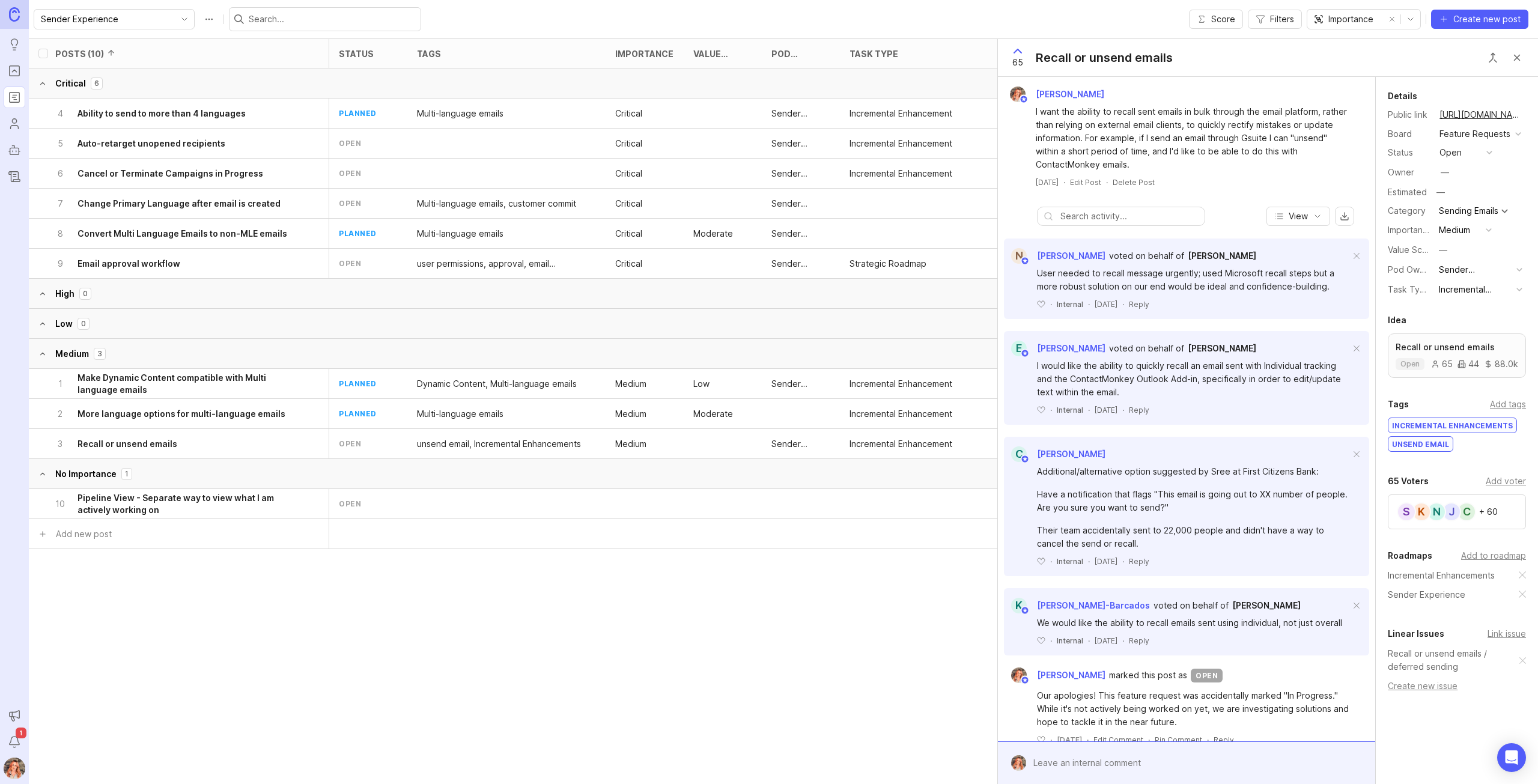
click at [630, 119] on p "Critical" at bounding box center [629, 113] width 27 height 12
click at [273, 113] on div "4 Ability to send to more than 4 languages" at bounding box center [174, 113] width 240 height 30
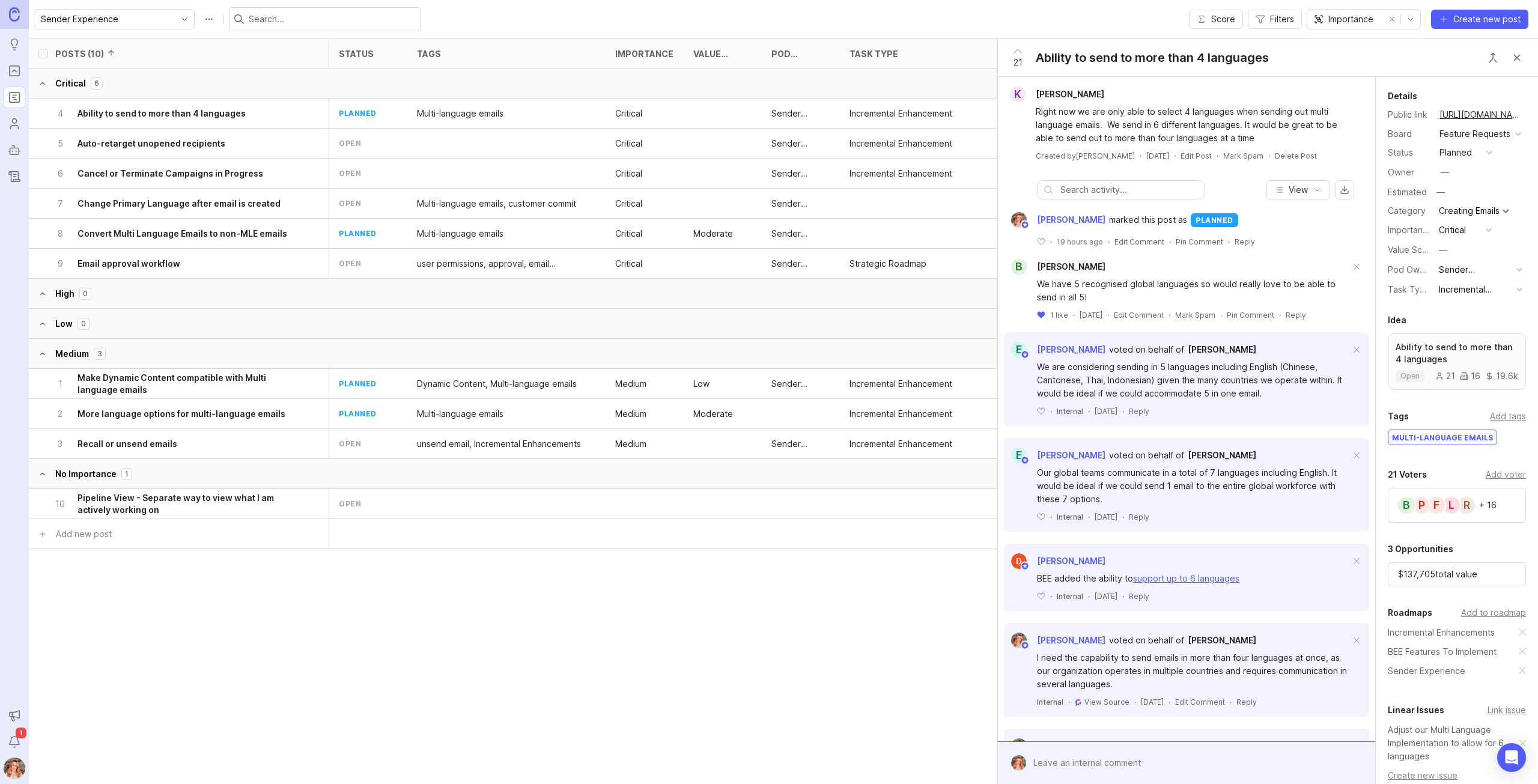
click at [1466, 237] on div "Critical" at bounding box center [1453, 230] width 27 height 13
click at [1453, 329] on li "High" at bounding box center [1465, 331] width 60 height 22
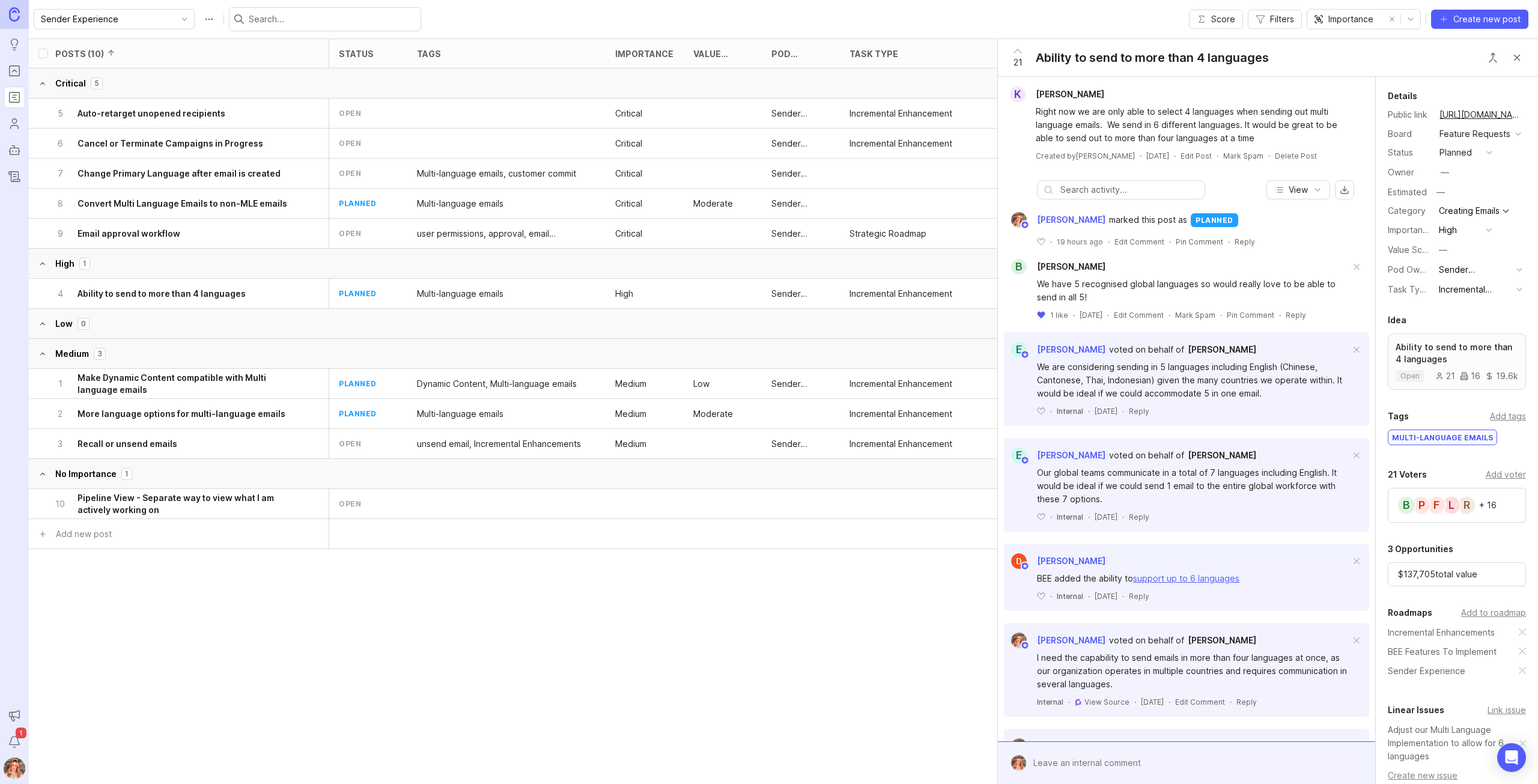
click at [170, 294] on h6 "Ability to send to more than 4 languages" at bounding box center [162, 294] width 168 height 12
click at [190, 301] on div "4 Ability to send to more than 4 languages" at bounding box center [174, 294] width 240 height 30
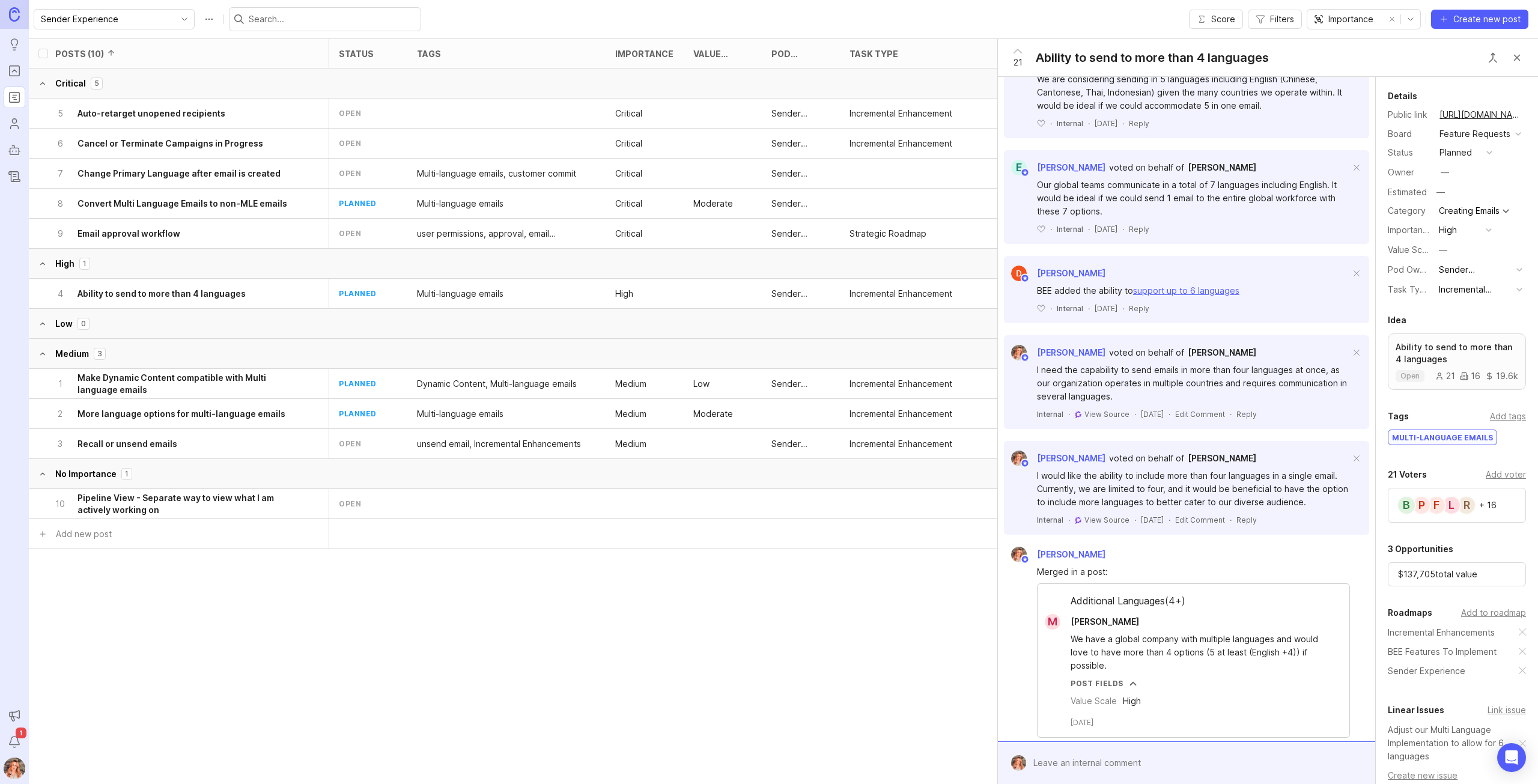
scroll to position [399, 0]
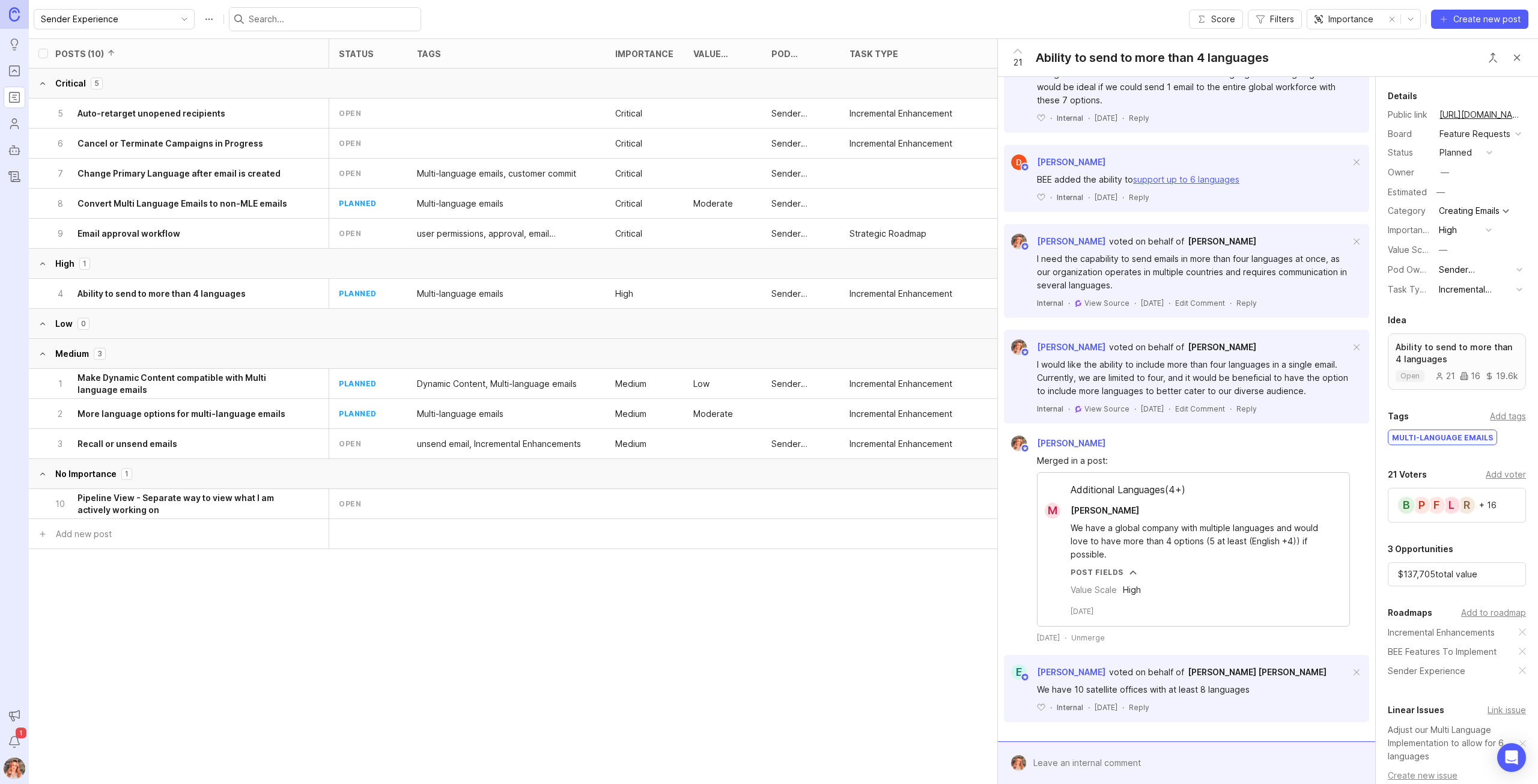
click at [1114, 766] on div at bounding box center [1195, 762] width 338 height 23
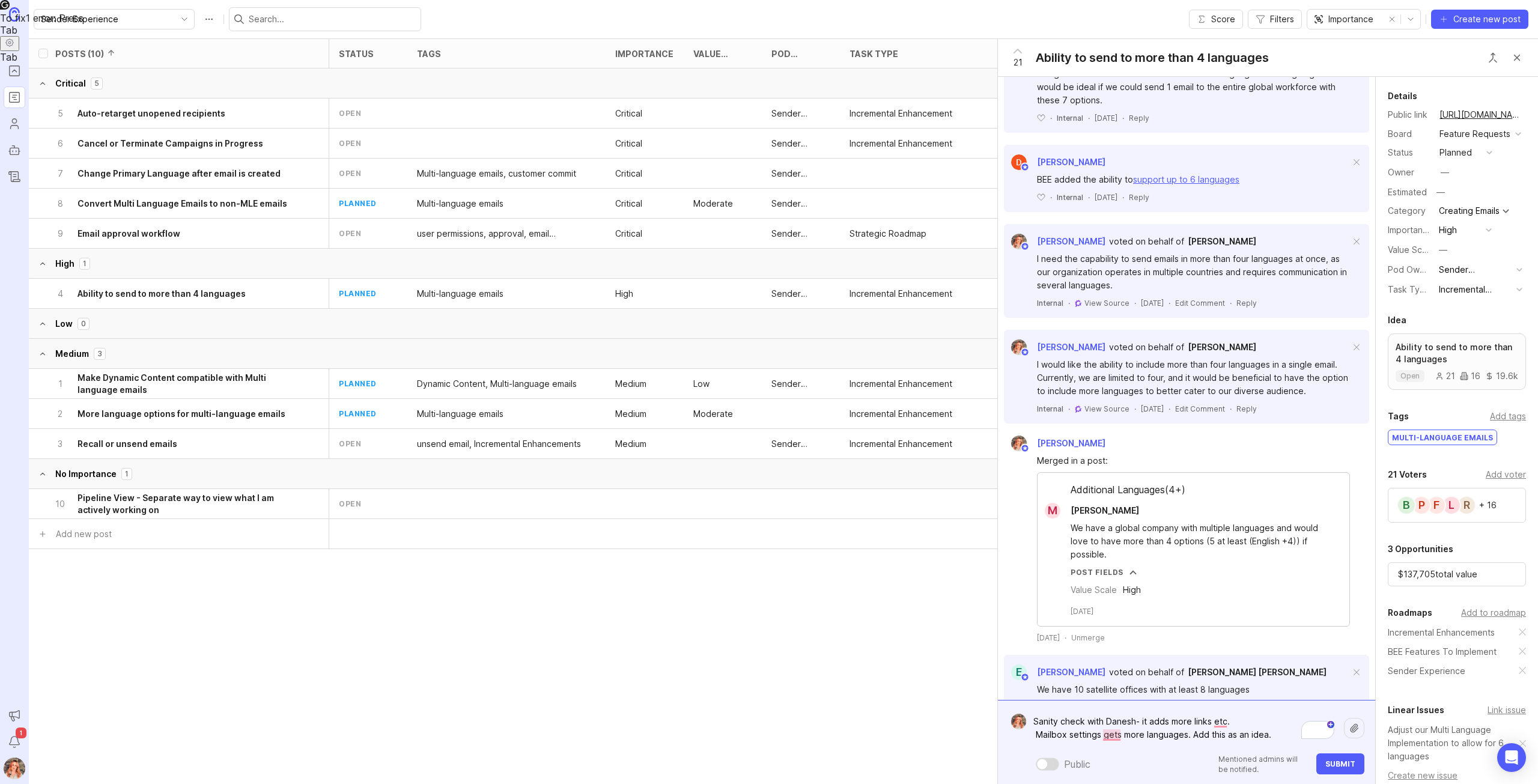
type textarea "Sanity check with Danesh- it adds more links etc. Mailbox settings gets more la…"
click at [1343, 765] on span "Submit" at bounding box center [1340, 764] width 30 height 9
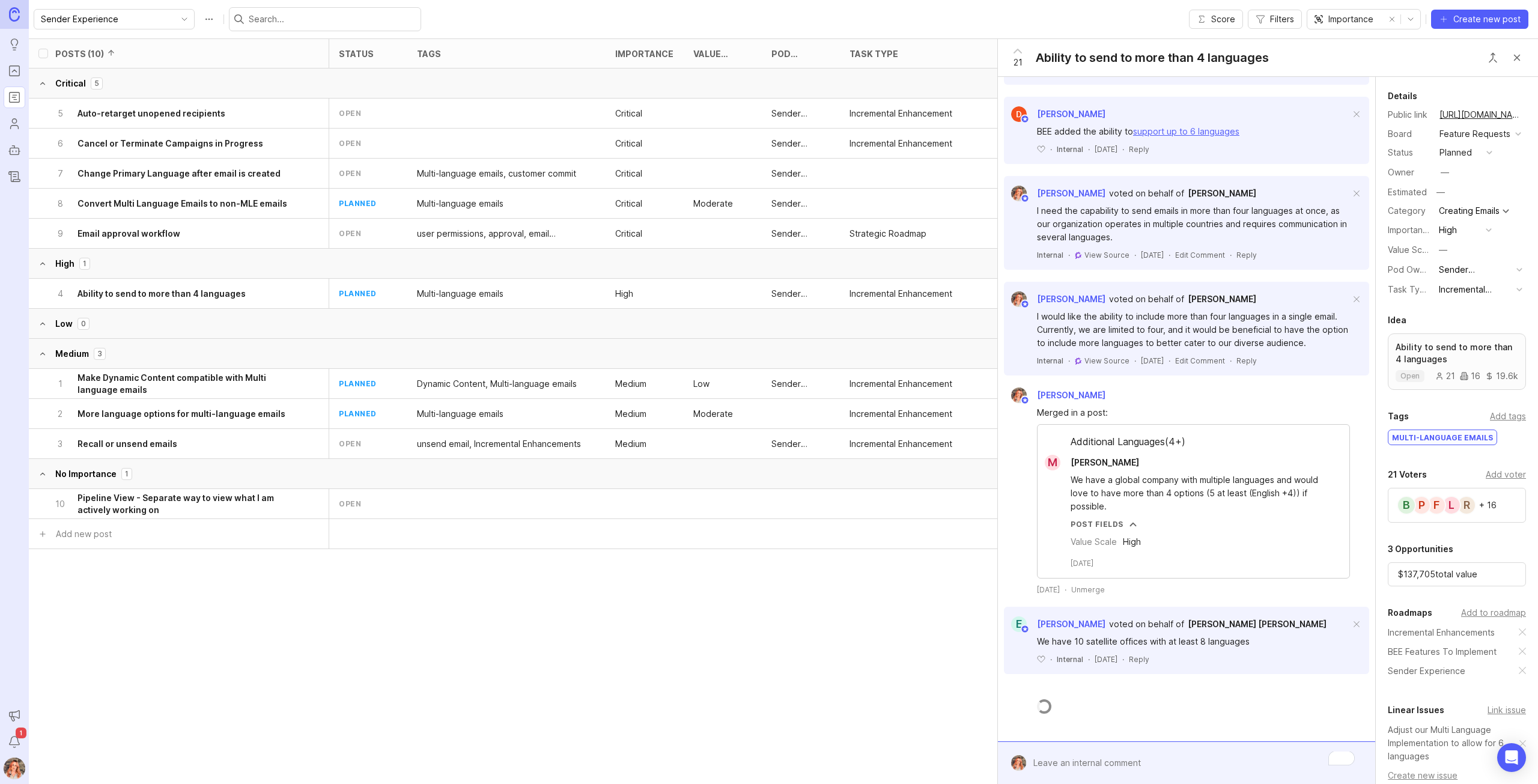
scroll to position [501, 0]
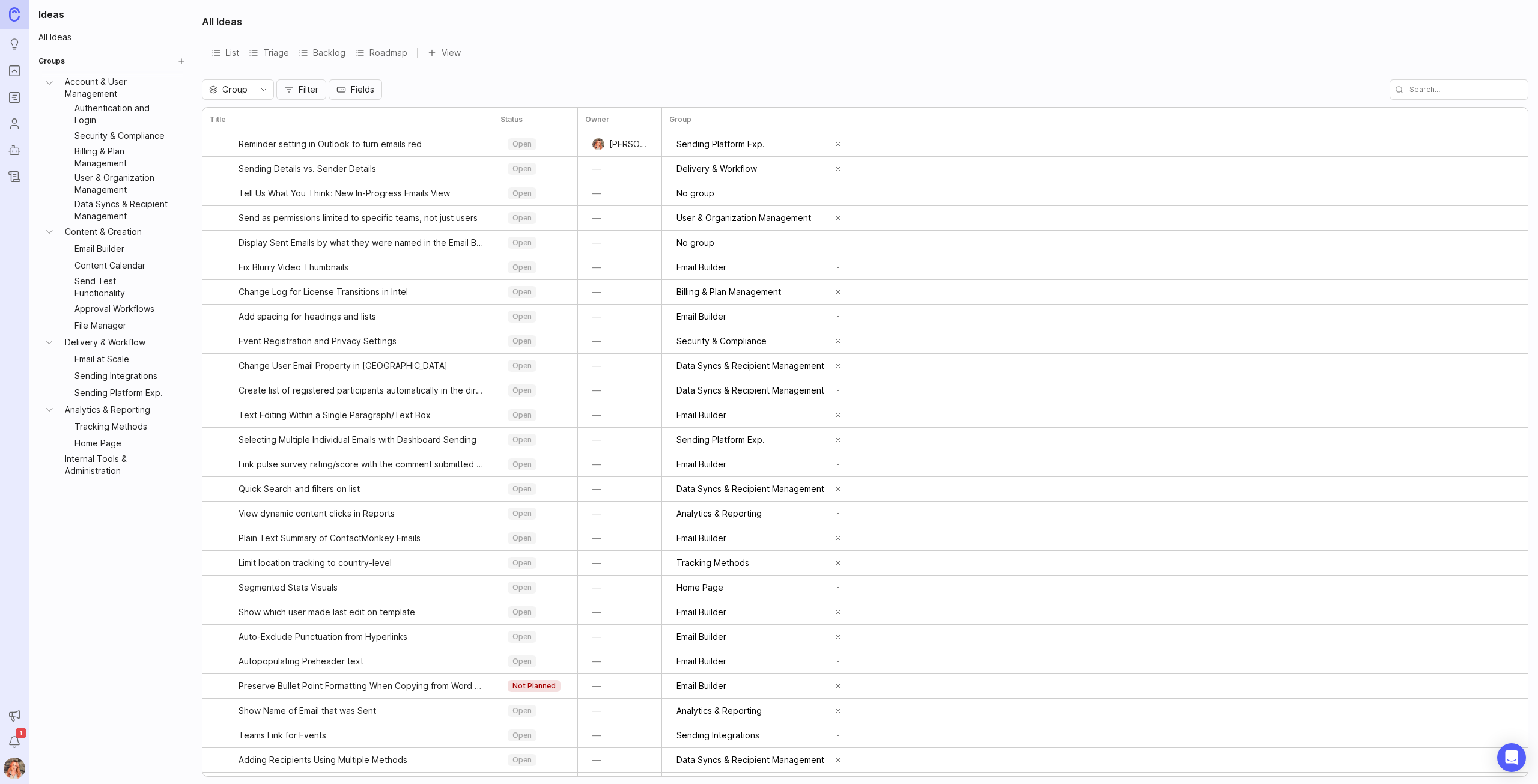
click at [179, 54] on button "Create Group" at bounding box center [181, 61] width 17 height 17
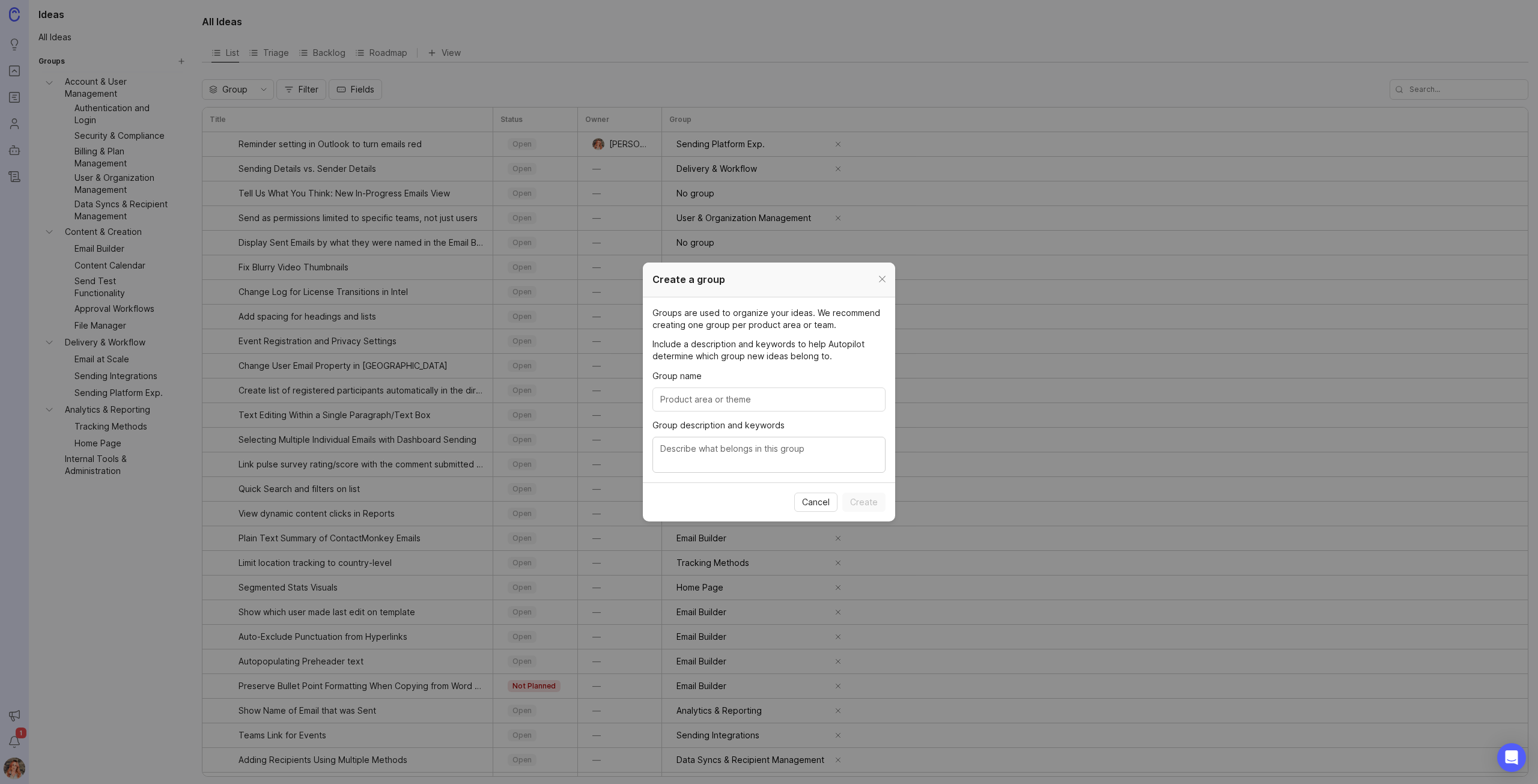
click at [875, 281] on div at bounding box center [882, 279] width 14 height 15
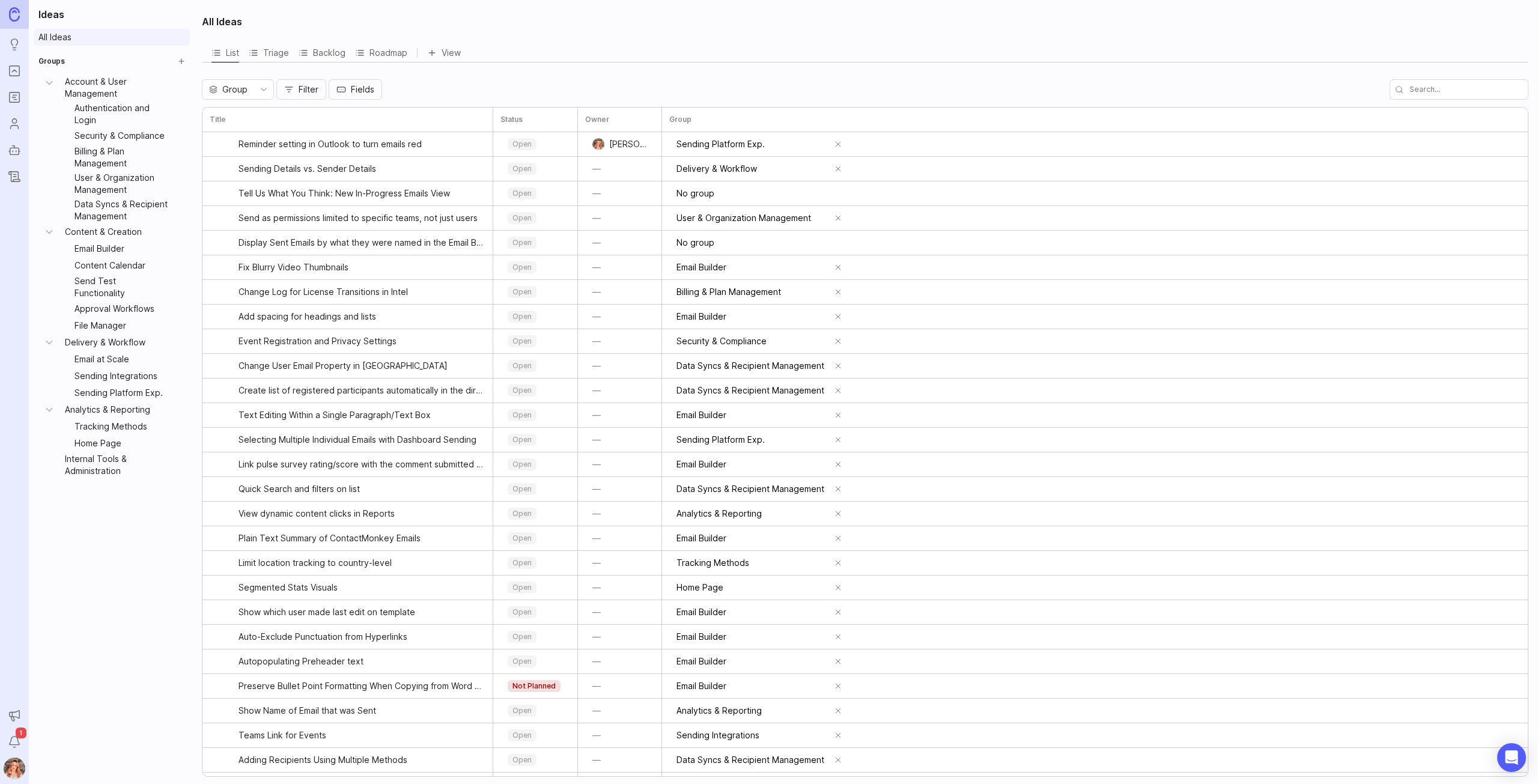
click at [56, 37] on link "All Ideas" at bounding box center [111, 37] width 156 height 17
click at [51, 38] on link "All Ideas" at bounding box center [111, 37] width 156 height 17
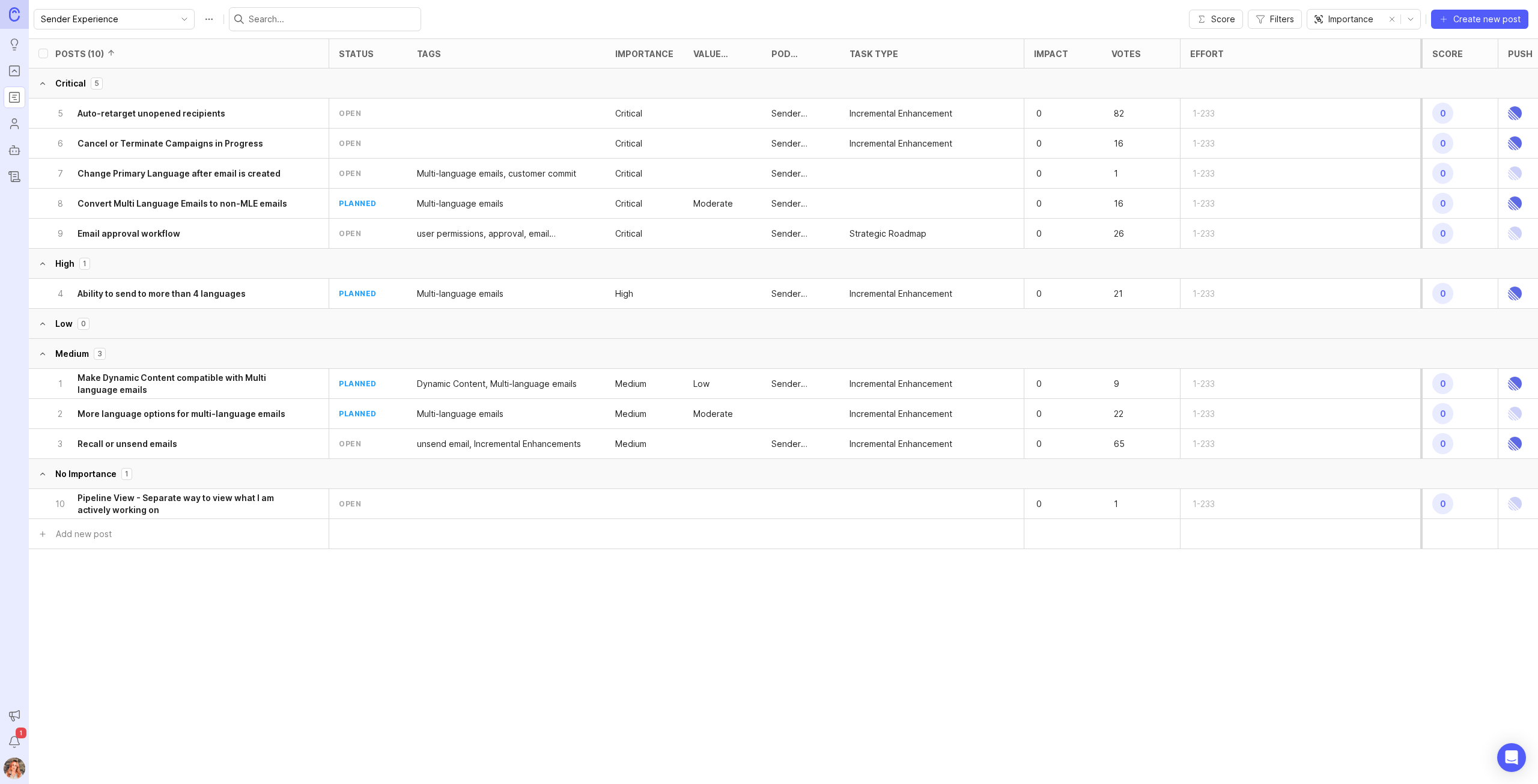
click at [627, 115] on p "Critical" at bounding box center [629, 113] width 27 height 12
click at [241, 118] on div "5 Auto-retarget unopened recipients" at bounding box center [174, 113] width 240 height 30
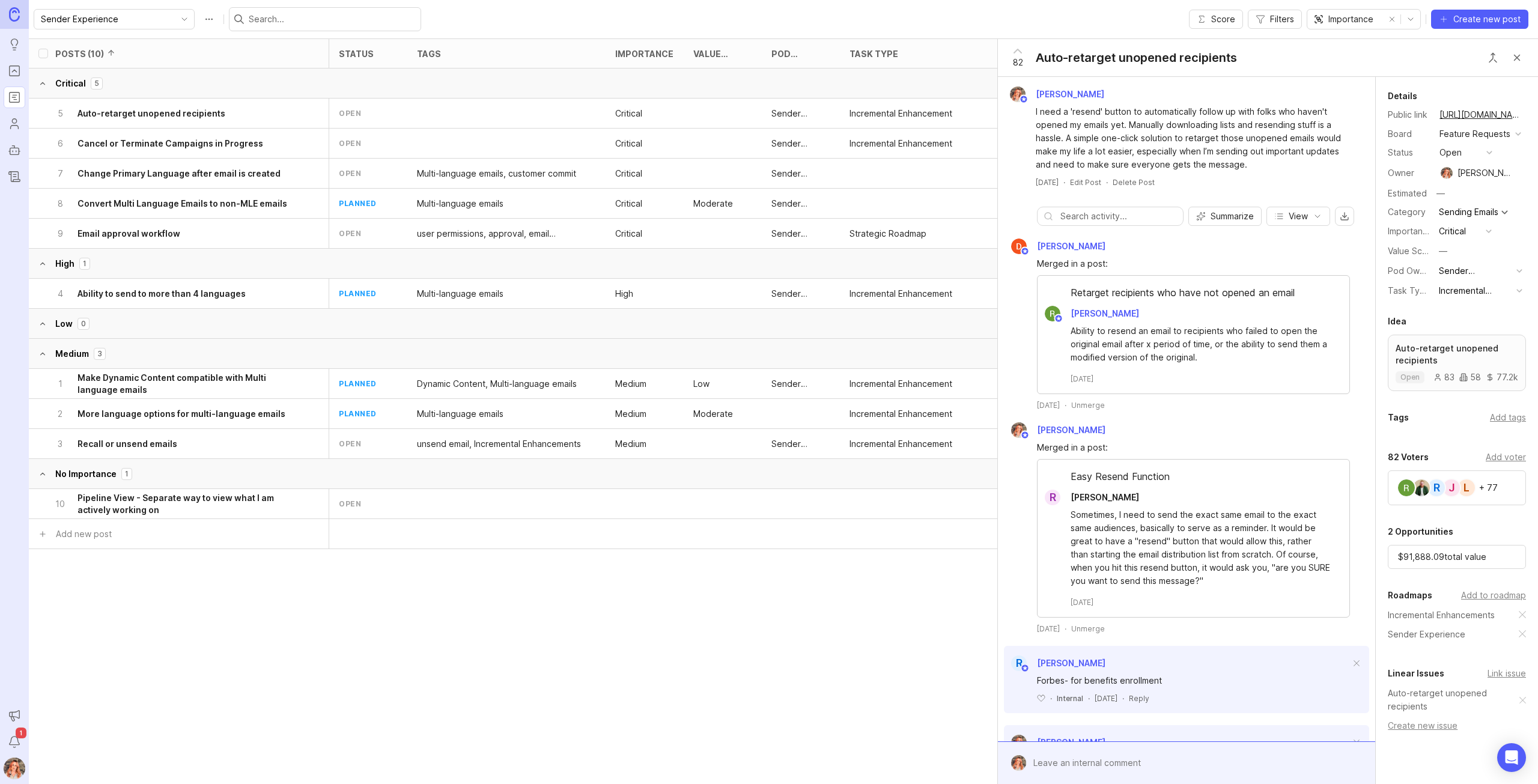
click at [1466, 238] on div "Critical" at bounding box center [1453, 231] width 27 height 13
drag, startPoint x: 1462, startPoint y: 333, endPoint x: 1458, endPoint y: 284, distance: 49.2
click at [1462, 331] on li "High" at bounding box center [1465, 333] width 60 height 22
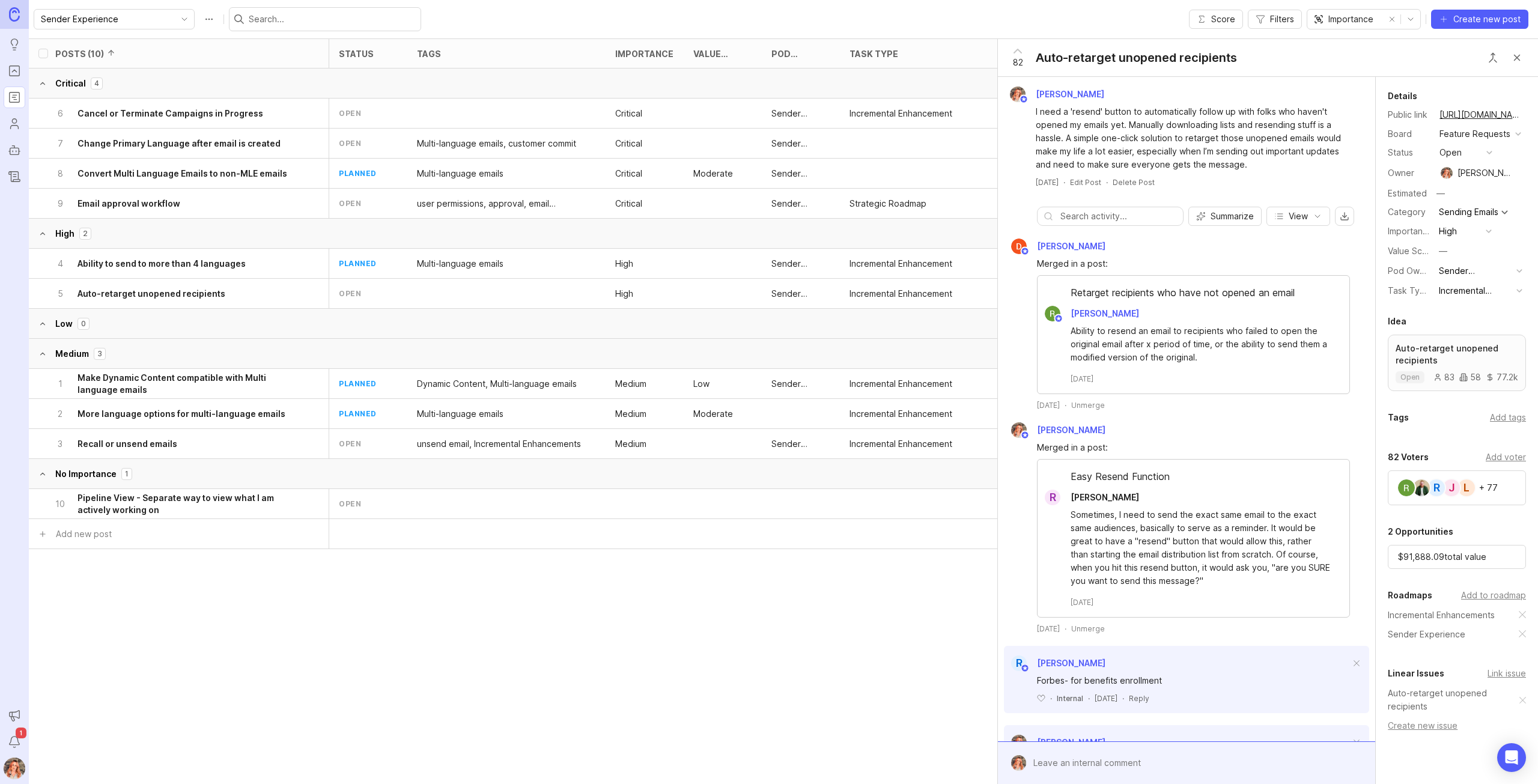
drag, startPoint x: 376, startPoint y: 754, endPoint x: 577, endPoint y: 491, distance: 331.0
click at [377, 754] on div "Posts (10) status tags Importance Value Scale Pod Ownership Task Type Impact Vo…" at bounding box center [784, 411] width 1509 height 746
click at [400, 673] on div "Posts (10) status tags Importance Value Scale Pod Ownership Task Type Impact Vo…" at bounding box center [793, 363] width 1528 height 649
click at [266, 698] on div "Posts (10) status tags Importance Value Scale Pod Ownership Task Type Impact Vo…" at bounding box center [784, 411] width 1509 height 746
click at [149, 450] on div "3 Recall or unsend emails" at bounding box center [174, 443] width 240 height 30
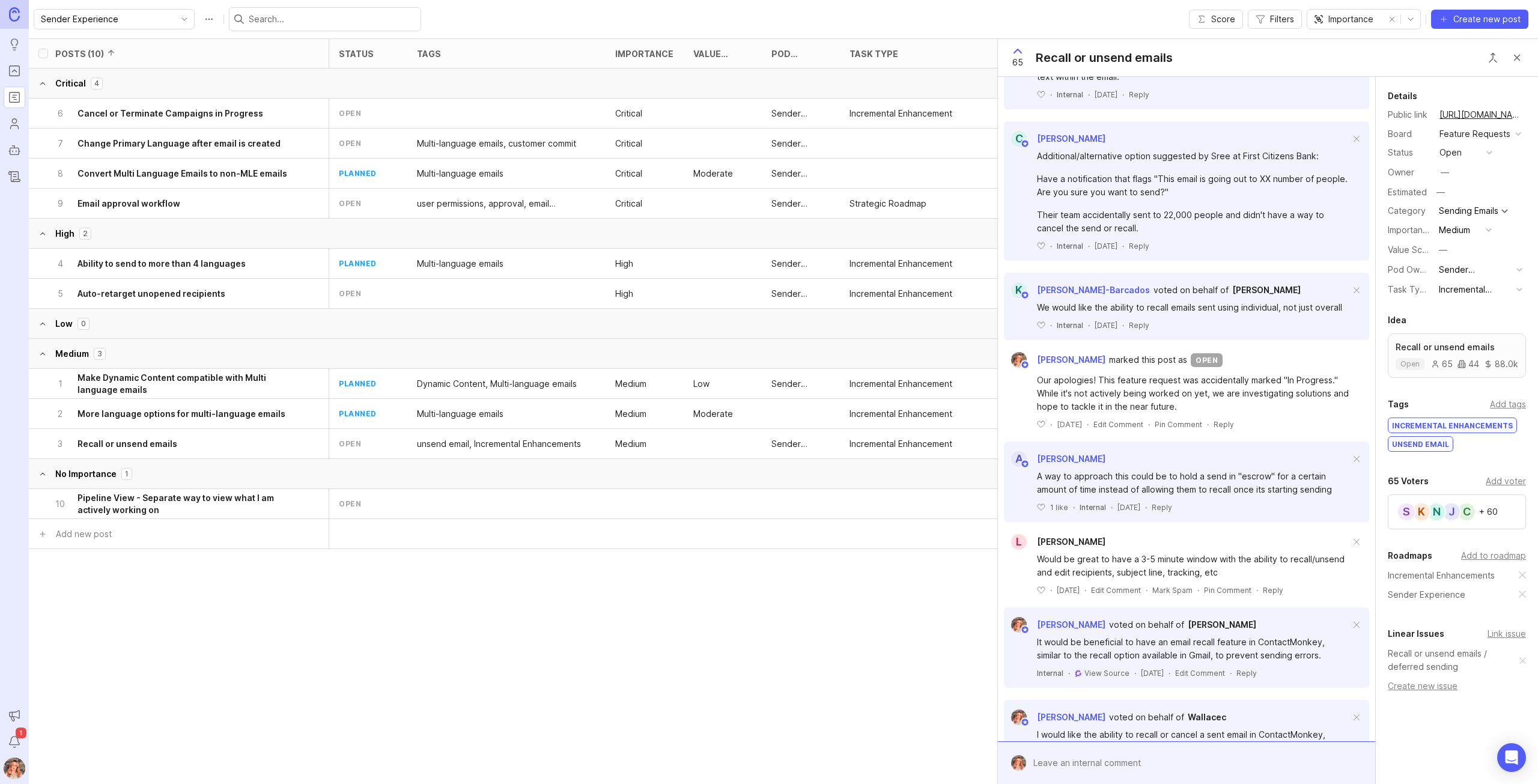
scroll to position [420, 0]
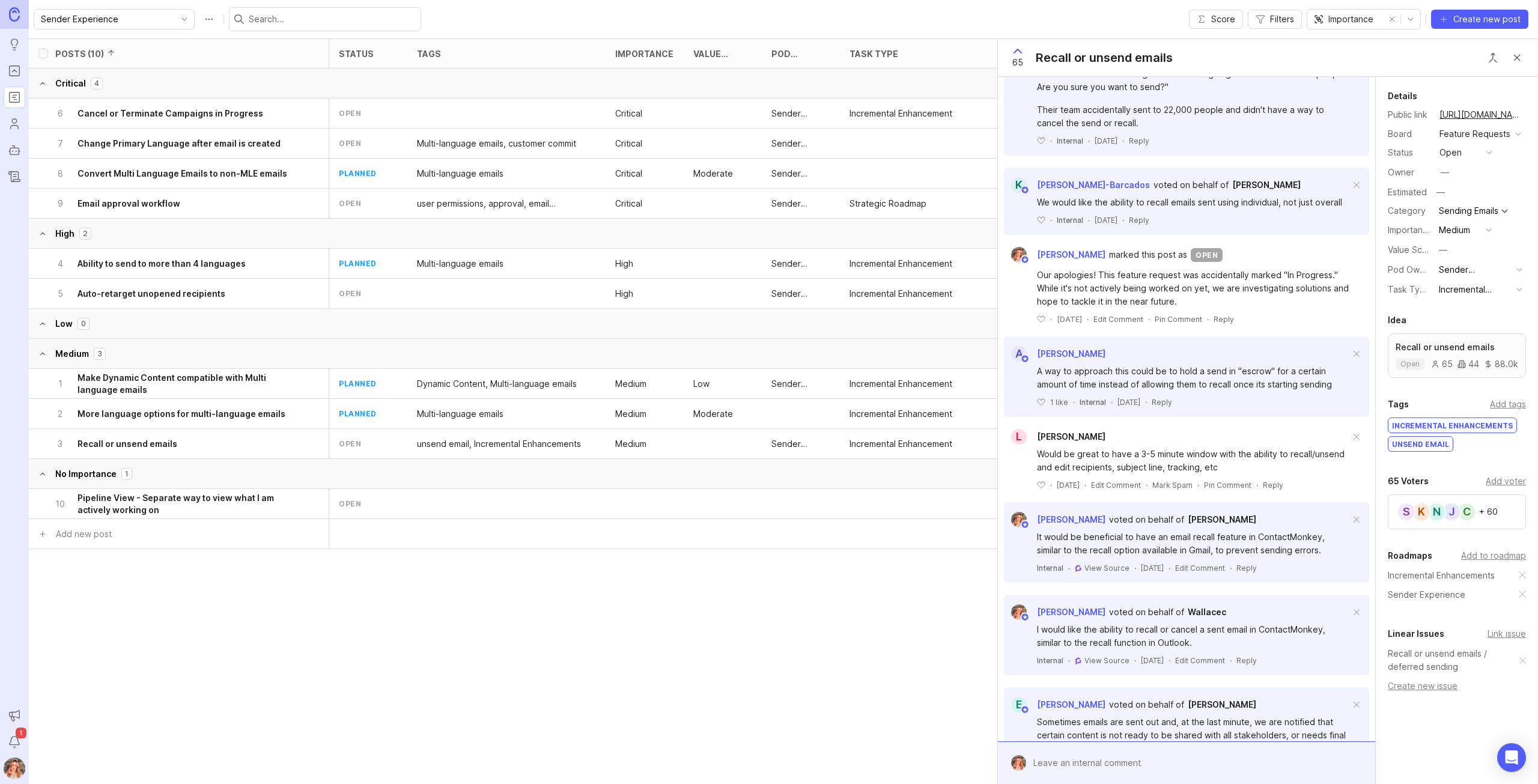
drag, startPoint x: 139, startPoint y: 440, endPoint x: 278, endPoint y: 444, distance: 139.1
click at [139, 440] on h6 "Recall or unsend emails" at bounding box center [127, 443] width 100 height 12
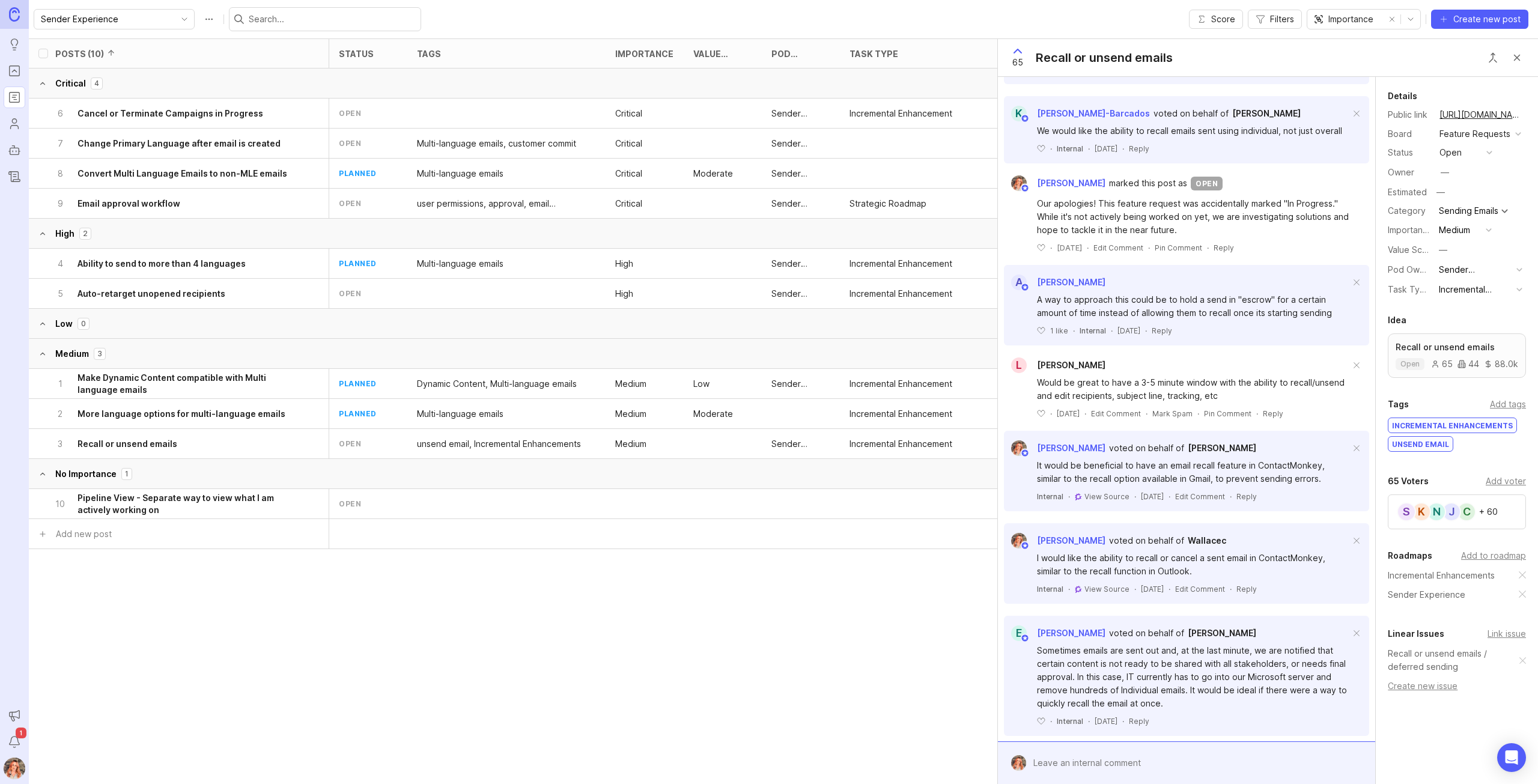
scroll to position [554, 0]
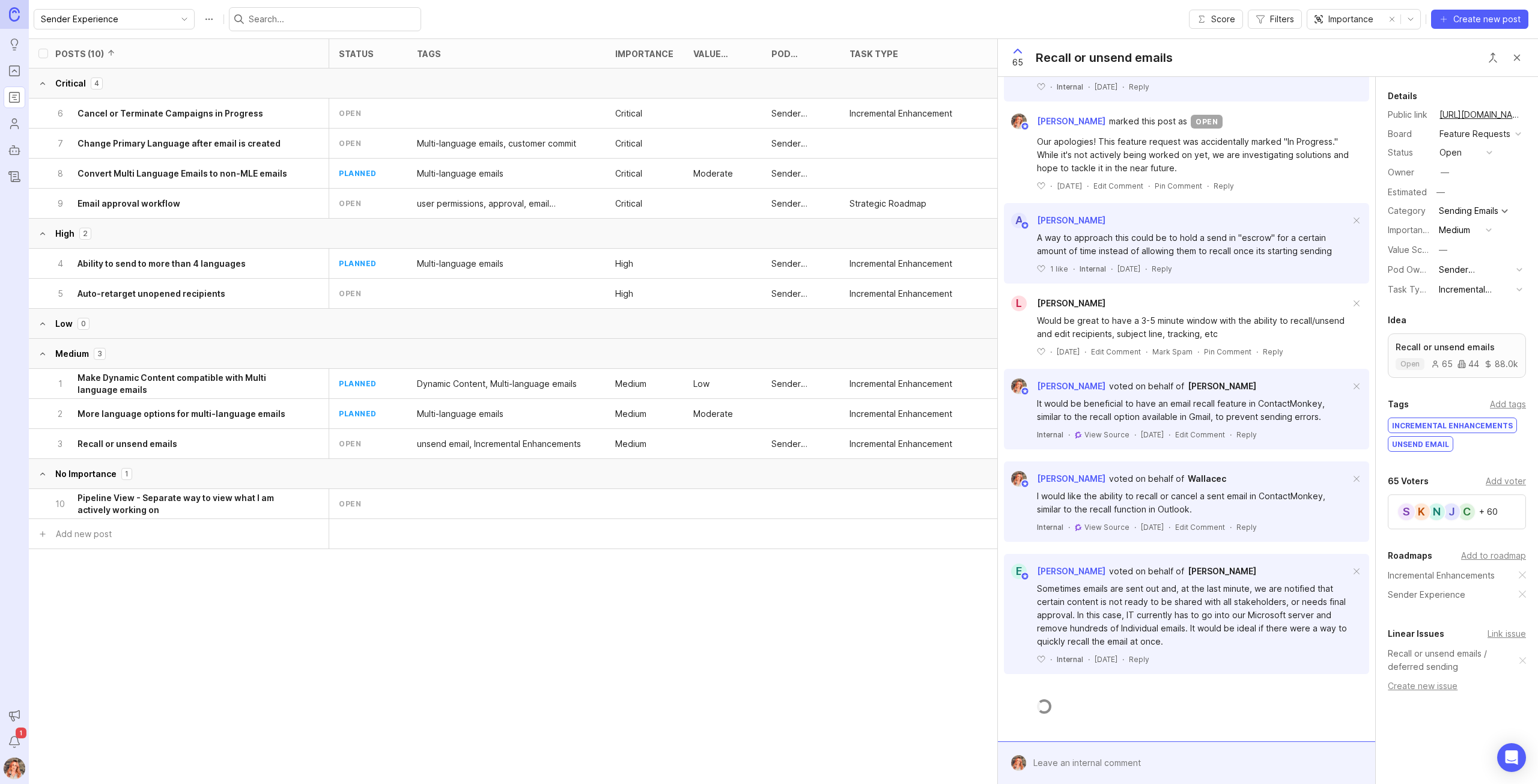
click at [1103, 768] on div at bounding box center [1195, 762] width 338 height 23
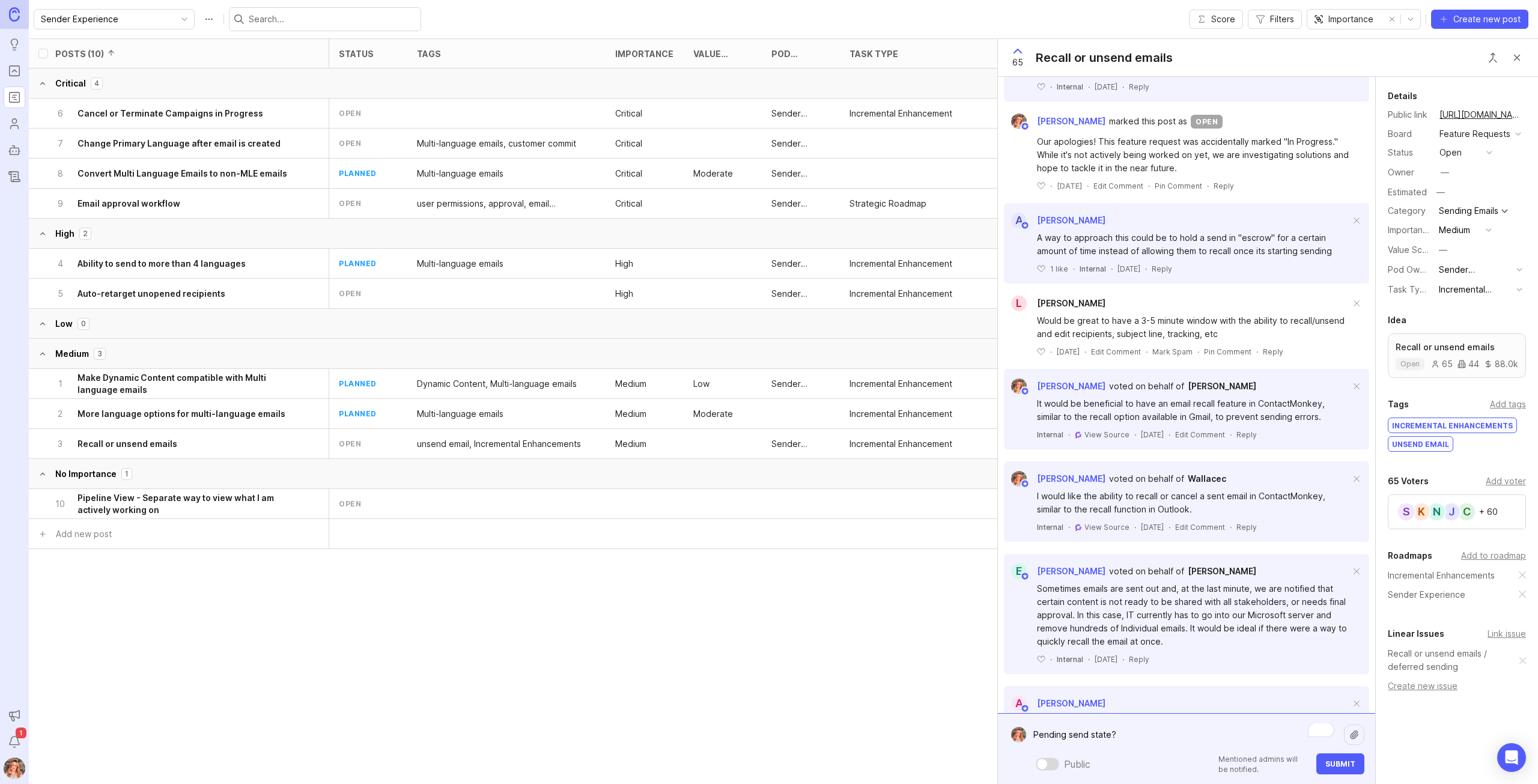
type textarea "Pending send state?"
click at [1358, 759] on button "Submit" at bounding box center [1340, 764] width 48 height 21
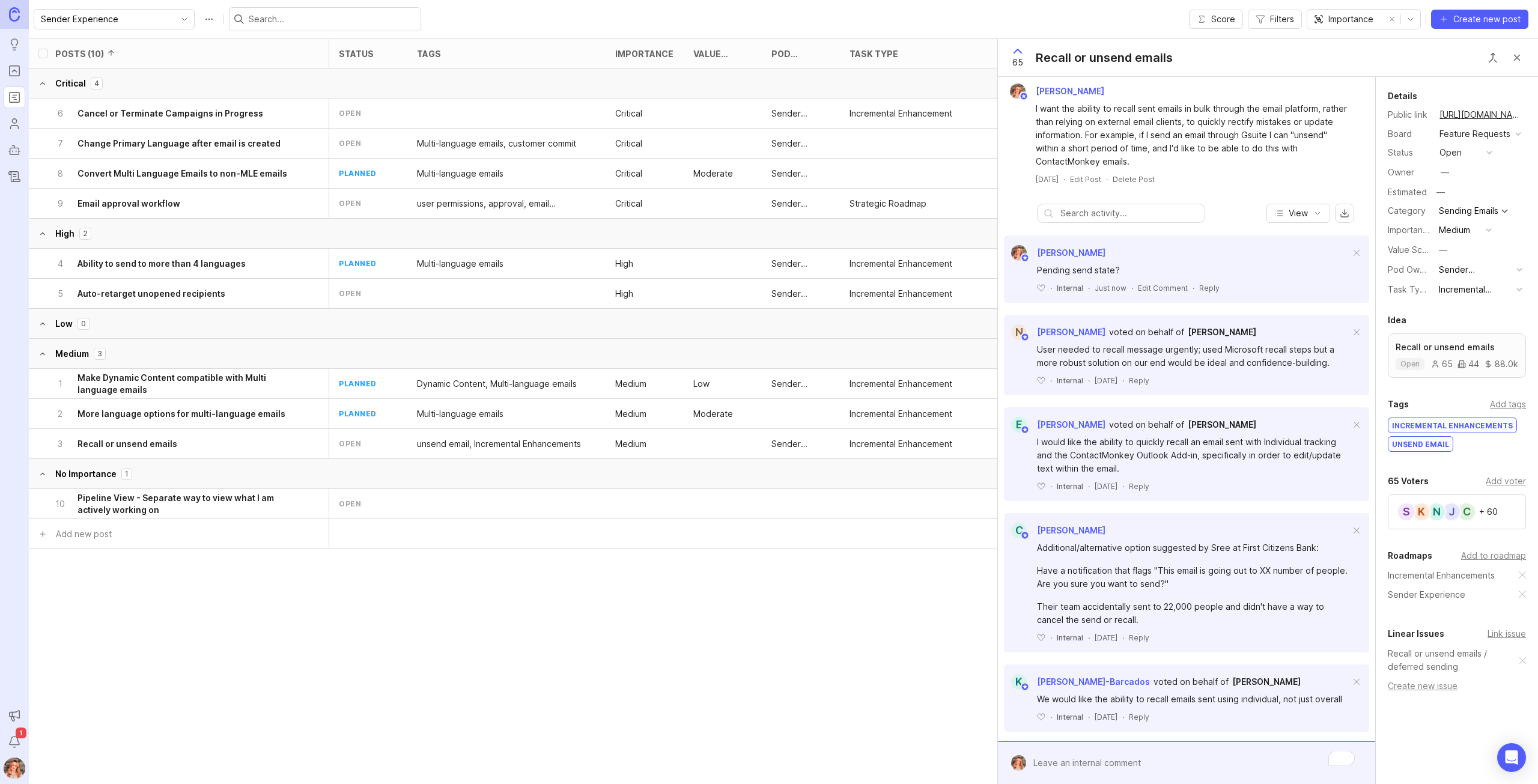
scroll to position [0, 0]
click at [1054, 749] on form at bounding box center [1186, 762] width 377 height 43
click at [1052, 762] on div at bounding box center [1195, 762] width 338 height 23
click at [1209, 289] on div "Reply" at bounding box center [1209, 291] width 20 height 10
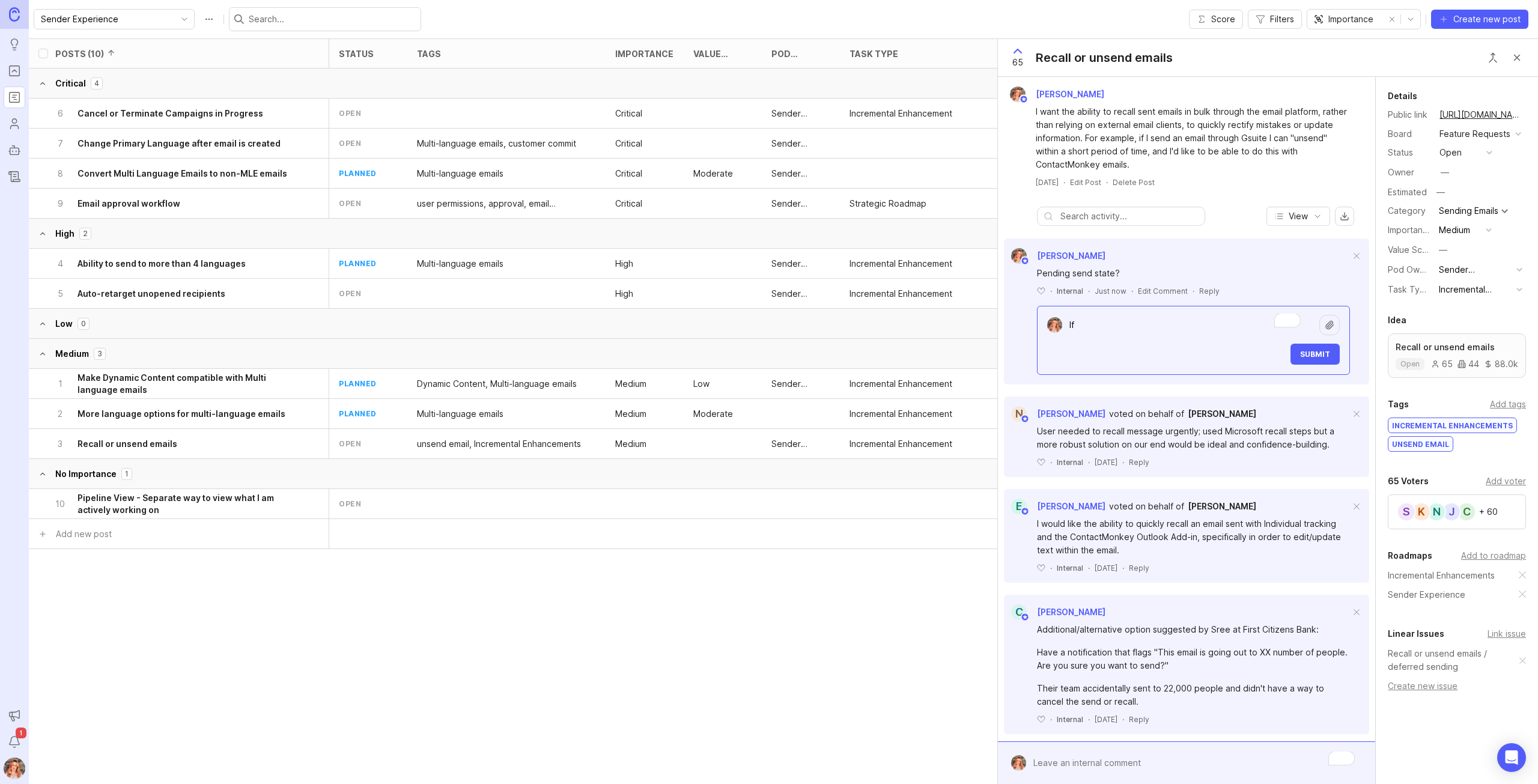
type textarea "I"
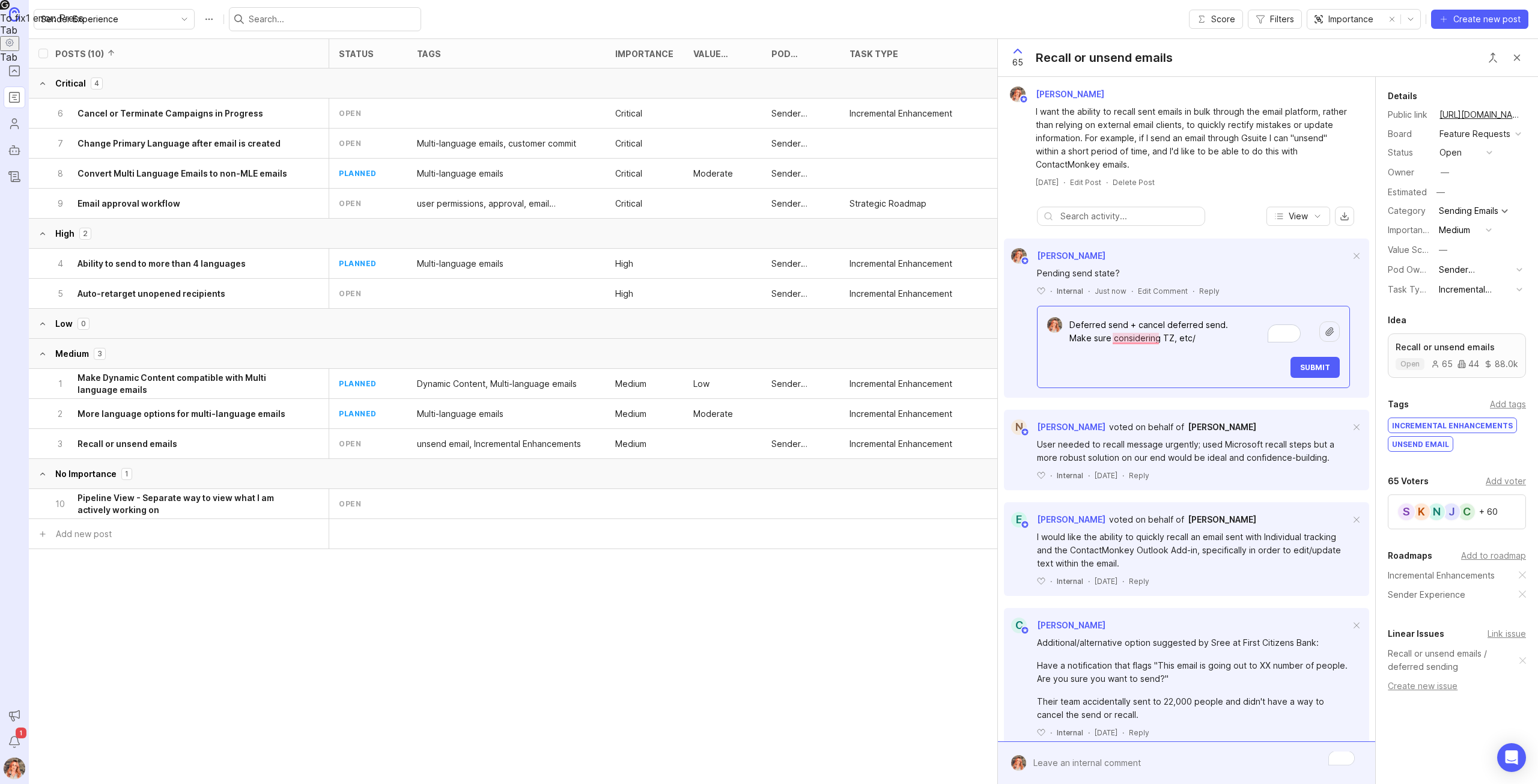
type textarea "Deferred send + cancel deferred send. Make sure considering TZ, etc/"
click at [1301, 375] on button "Submit" at bounding box center [1315, 367] width 50 height 21
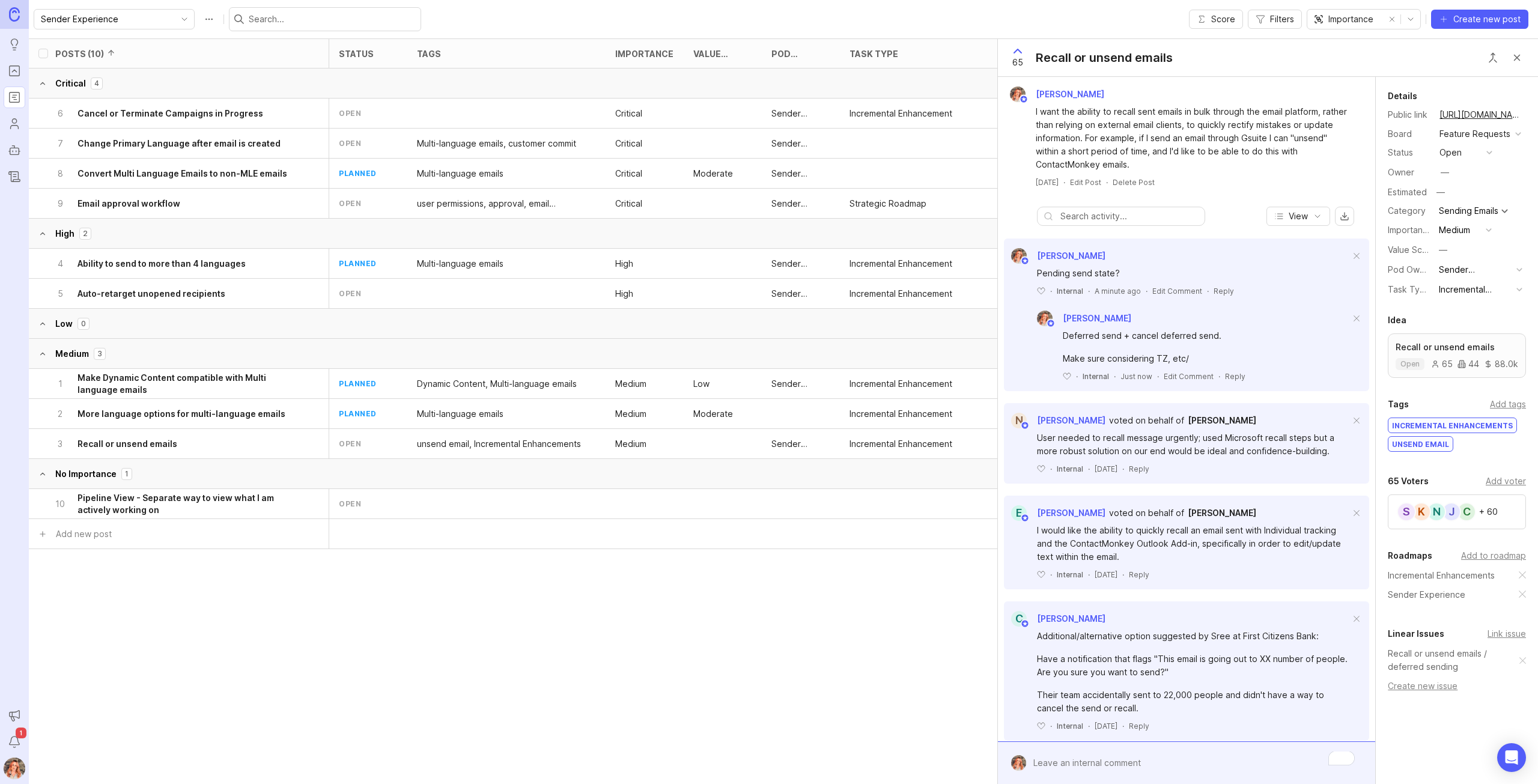
drag, startPoint x: 1514, startPoint y: 56, endPoint x: 932, endPoint y: 775, distance: 925.0
click at [1514, 56] on button "Close button" at bounding box center [1516, 58] width 24 height 24
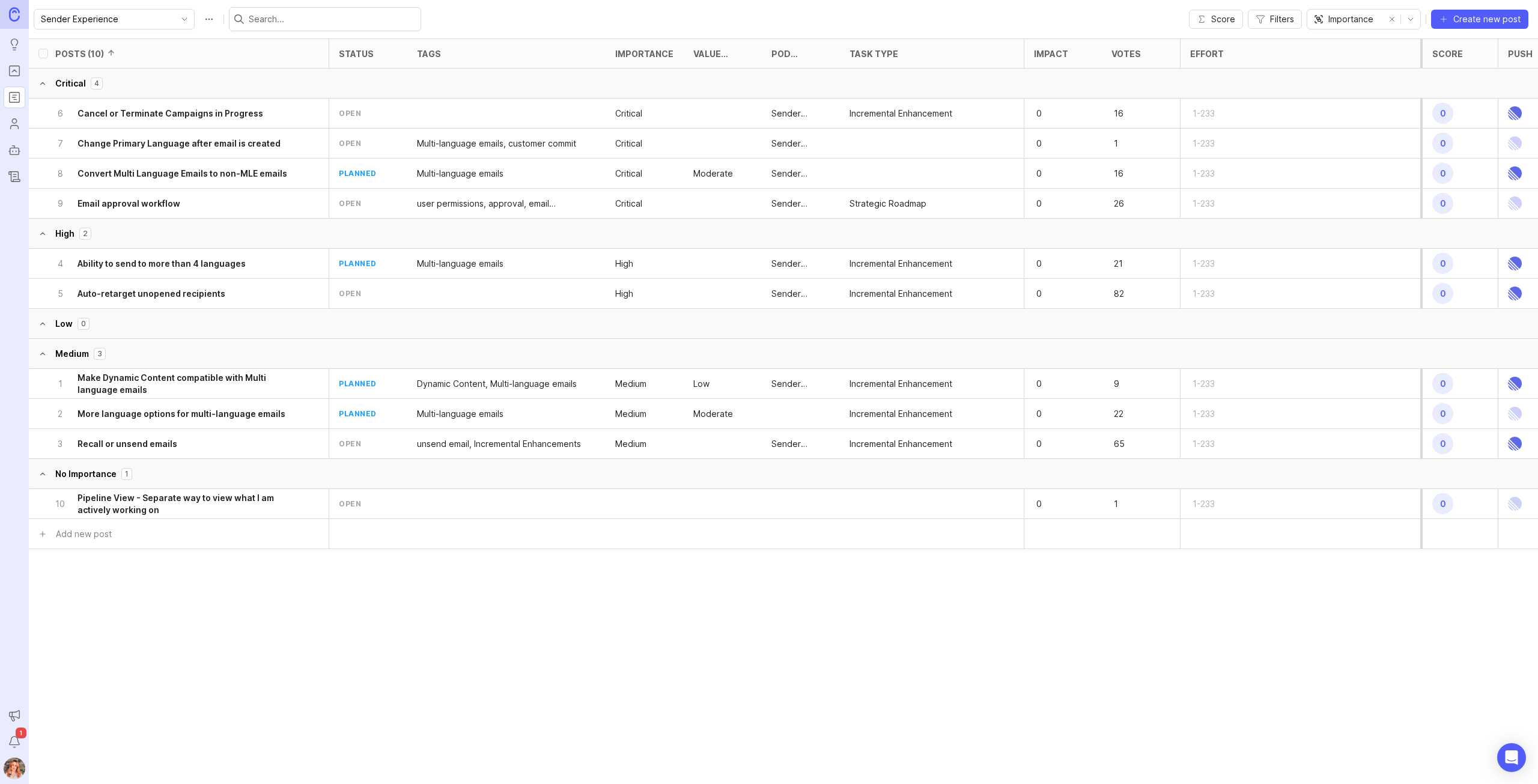
click at [1285, 21] on span "Filters" at bounding box center [1282, 19] width 24 height 12
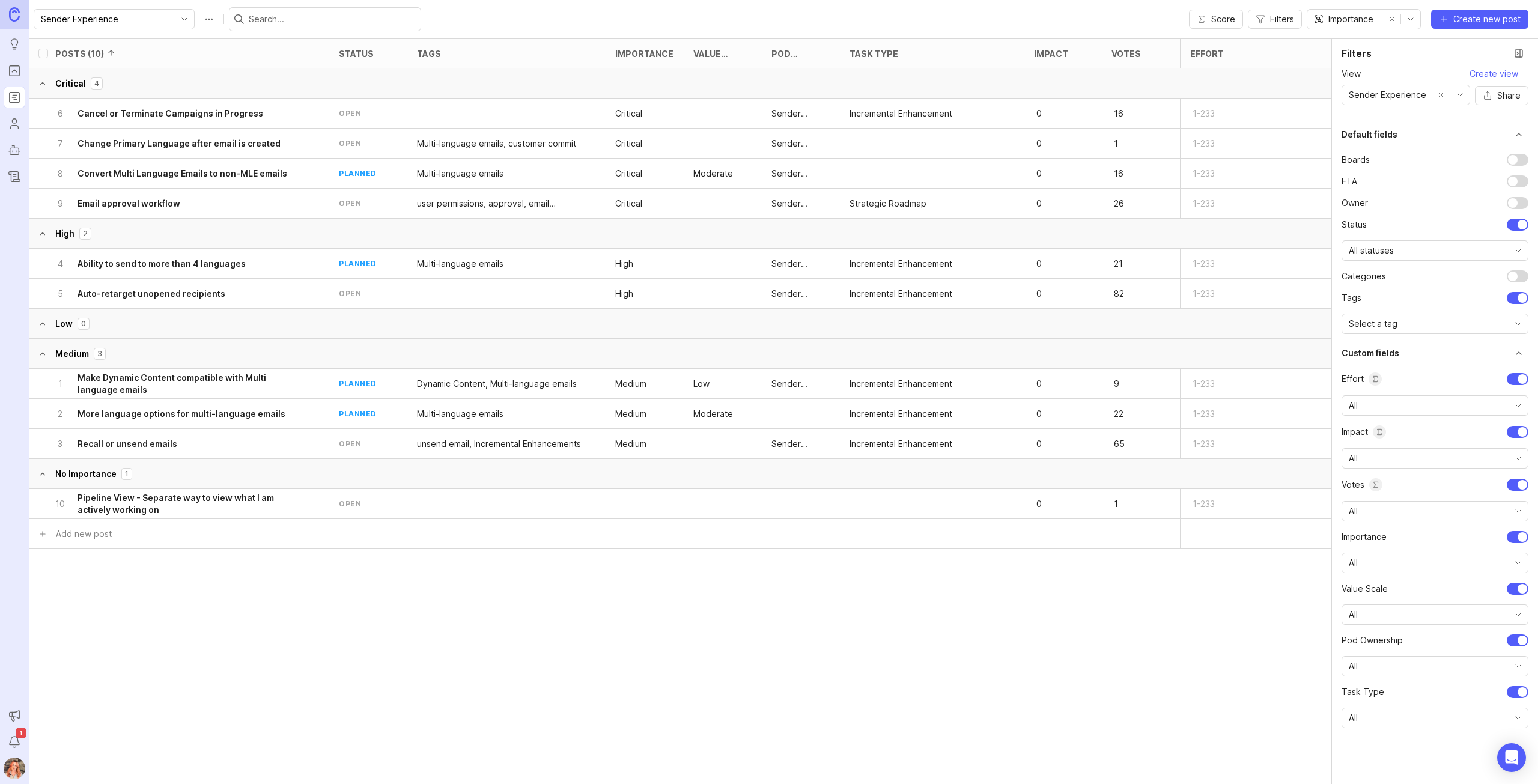
click at [1493, 74] on span "Create view" at bounding box center [1493, 74] width 49 height 12
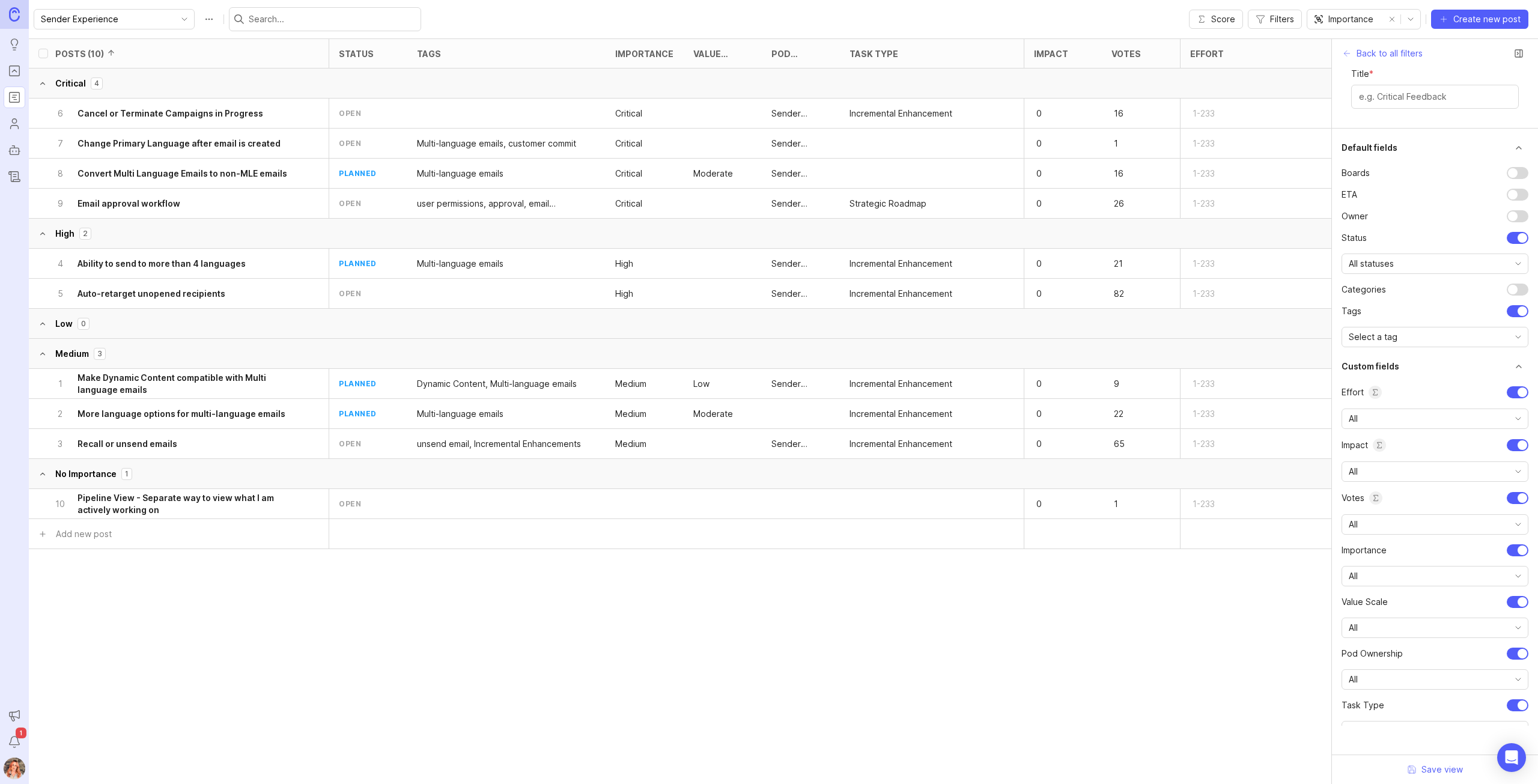
click at [1412, 97] on input "Title *" at bounding box center [1435, 96] width 152 height 13
type input "Importance"
click at [1430, 773] on span "Save view" at bounding box center [1442, 769] width 42 height 12
